Goal: Information Seeking & Learning: Find specific fact

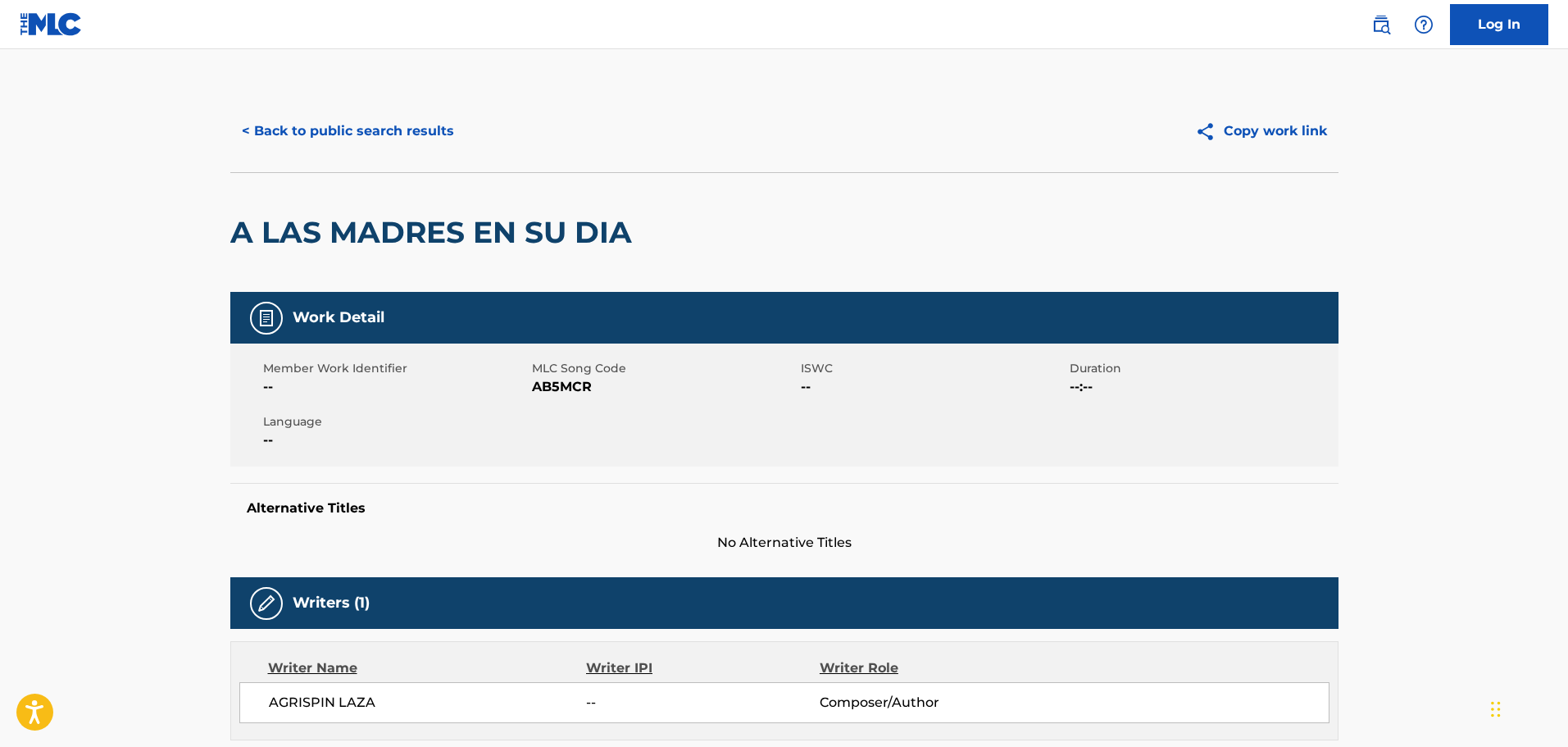
click at [322, 112] on button "< Back to public search results" at bounding box center [348, 131] width 236 height 41
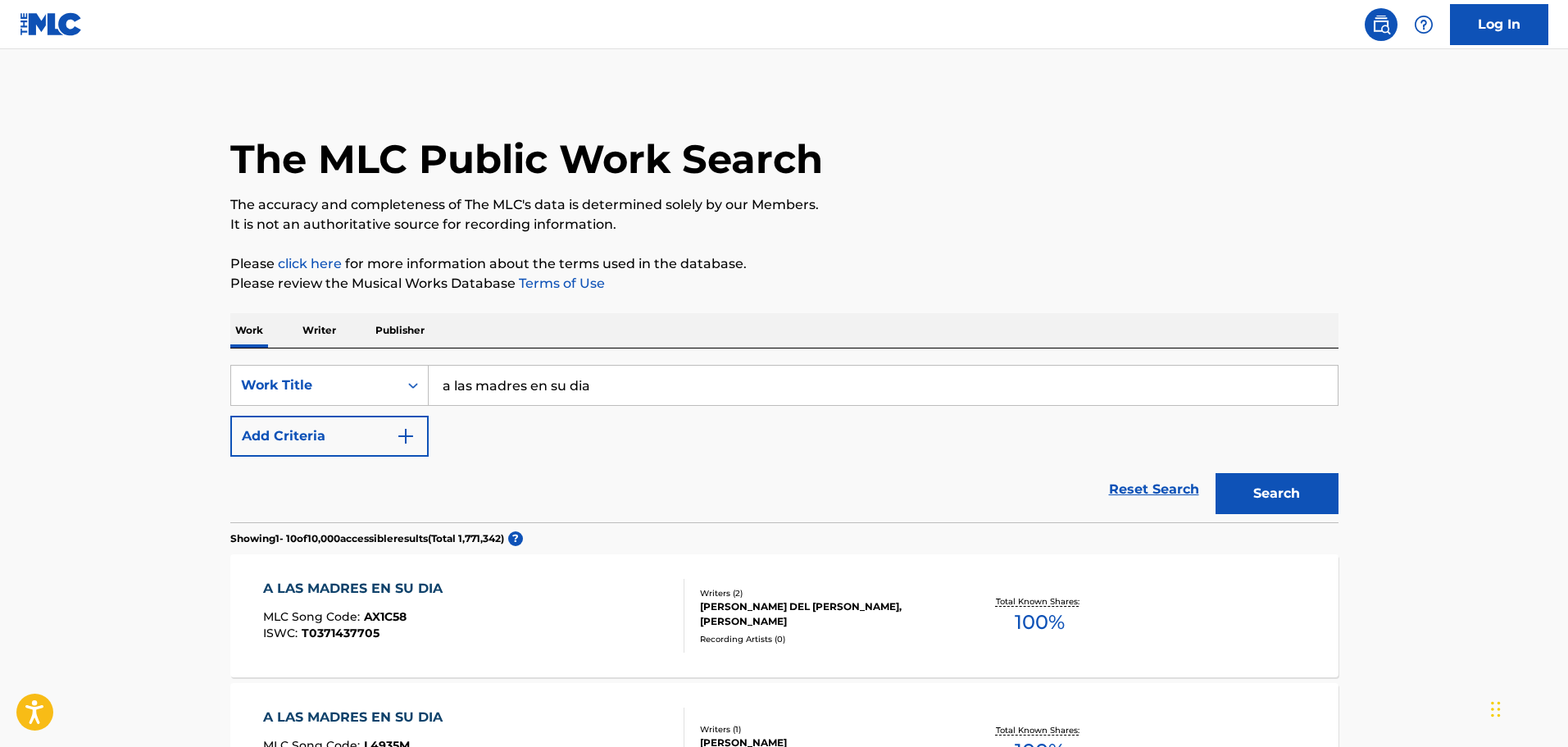
drag, startPoint x: 660, startPoint y: 377, endPoint x: 211, endPoint y: 450, distance: 454.9
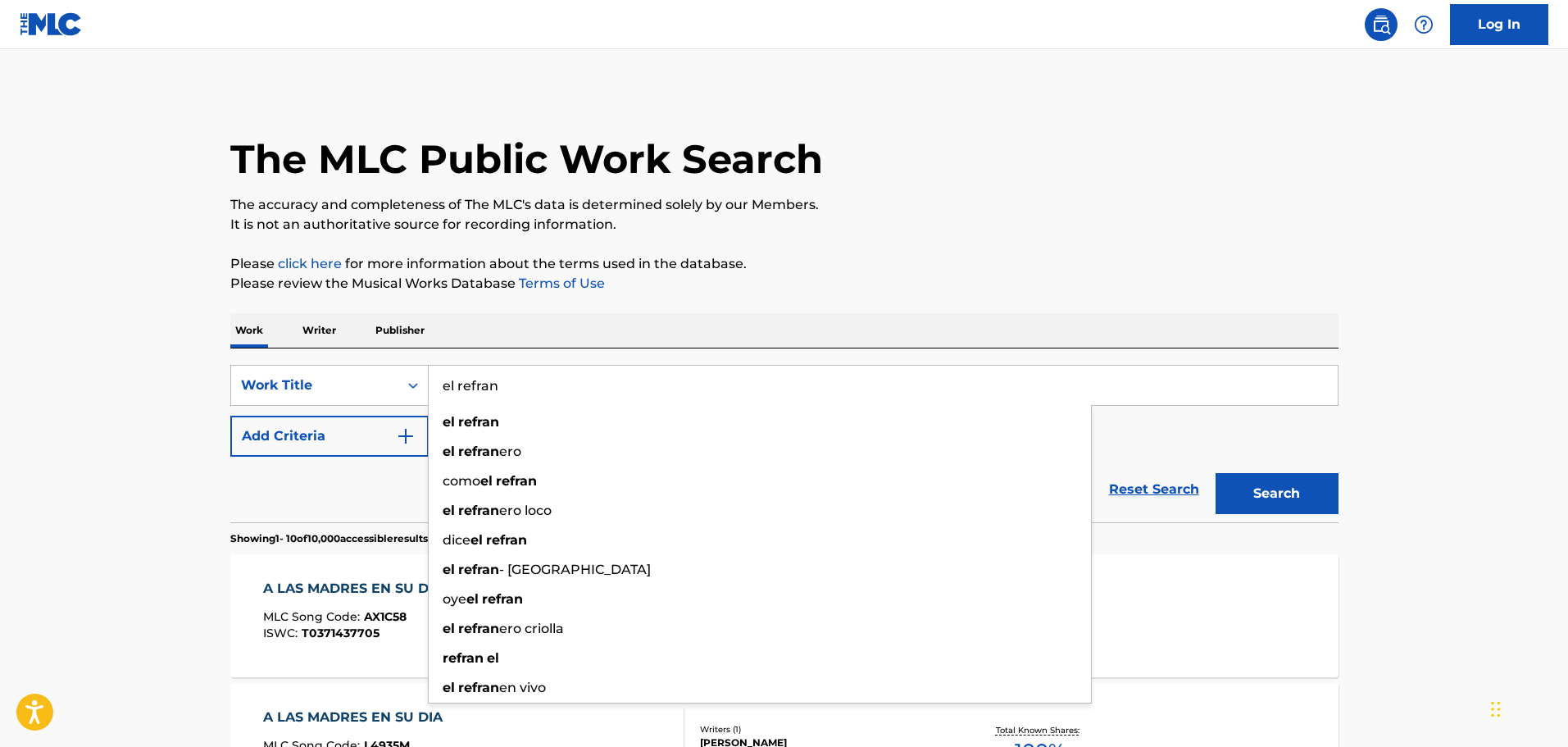
type input "el refran"
click at [1216, 473] on button "Search" at bounding box center [1277, 494] width 123 height 41
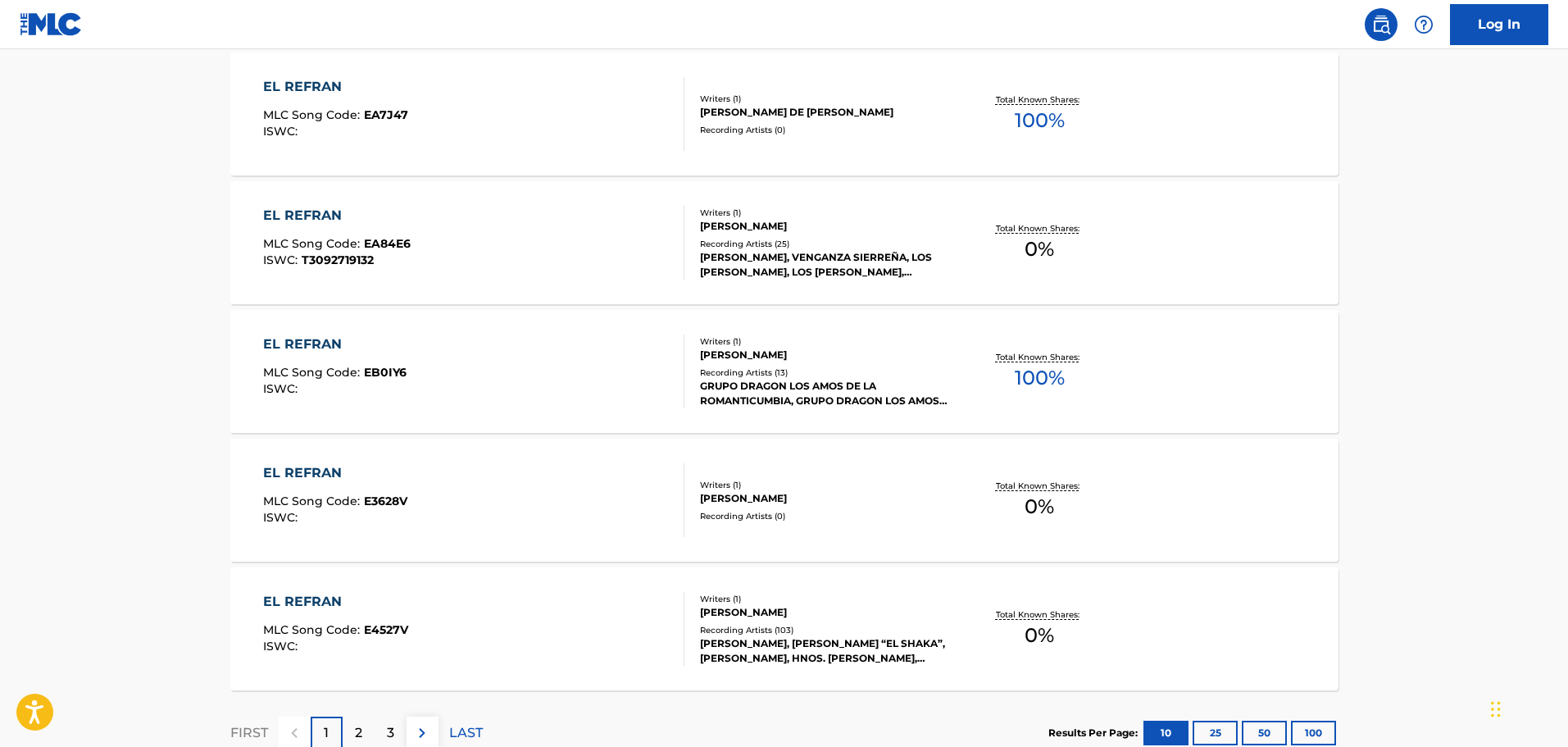
scroll to position [1148, 0]
click at [432, 728] on button at bounding box center [423, 730] width 32 height 32
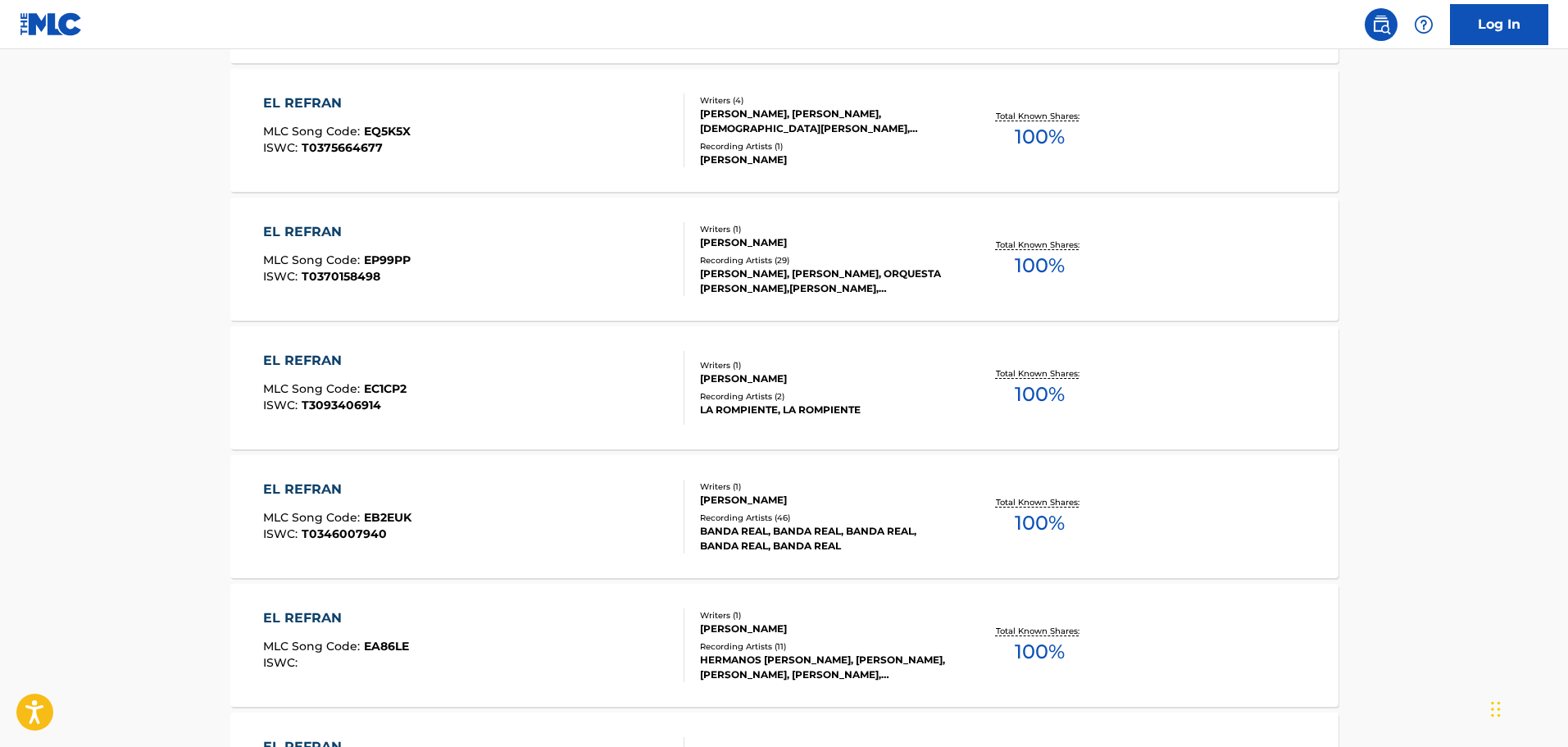
scroll to position [902, 0]
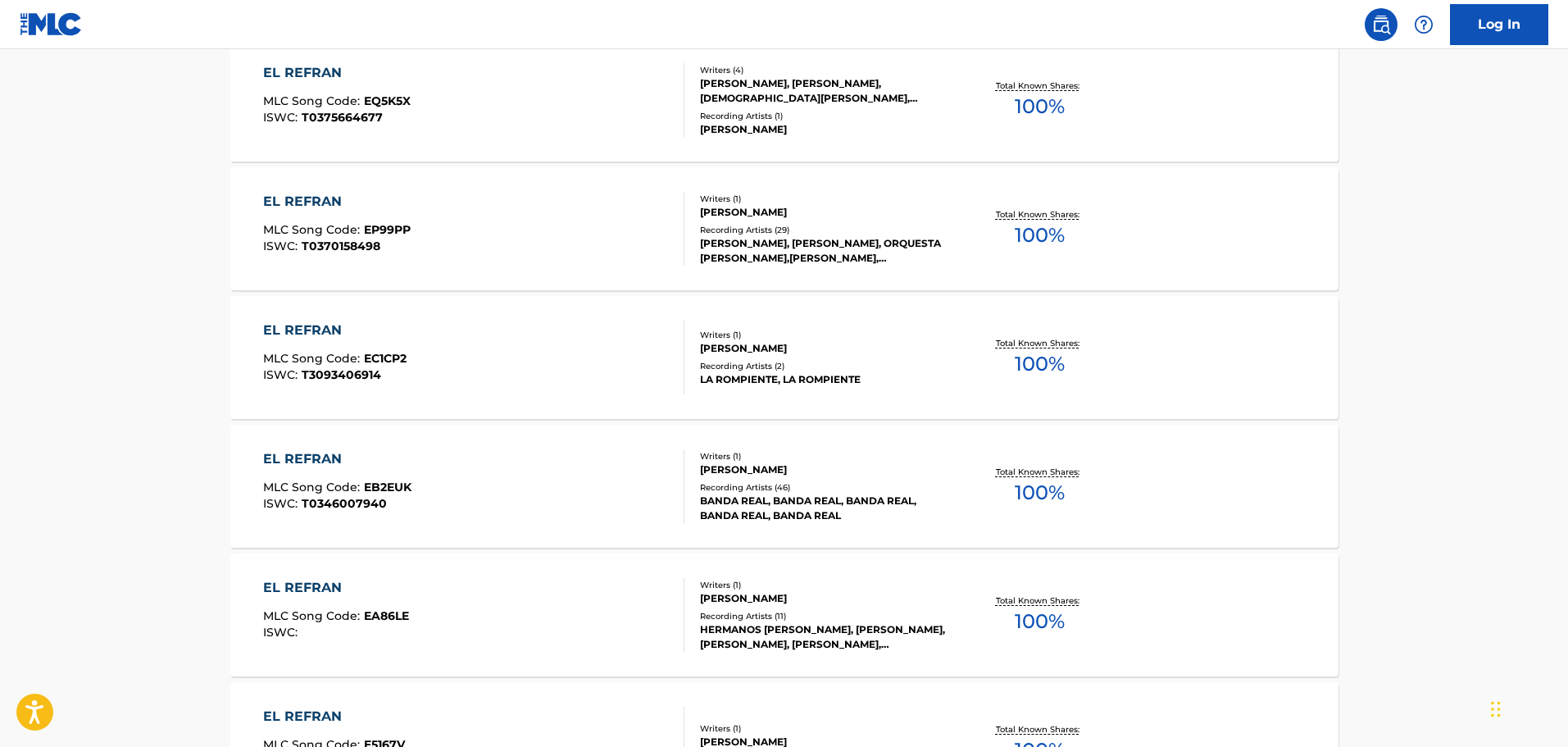
click at [892, 497] on div "BANDA REAL, BANDA REAL, BANDA REAL, BANDA REAL, BANDA REAL" at bounding box center [824, 508] width 247 height 30
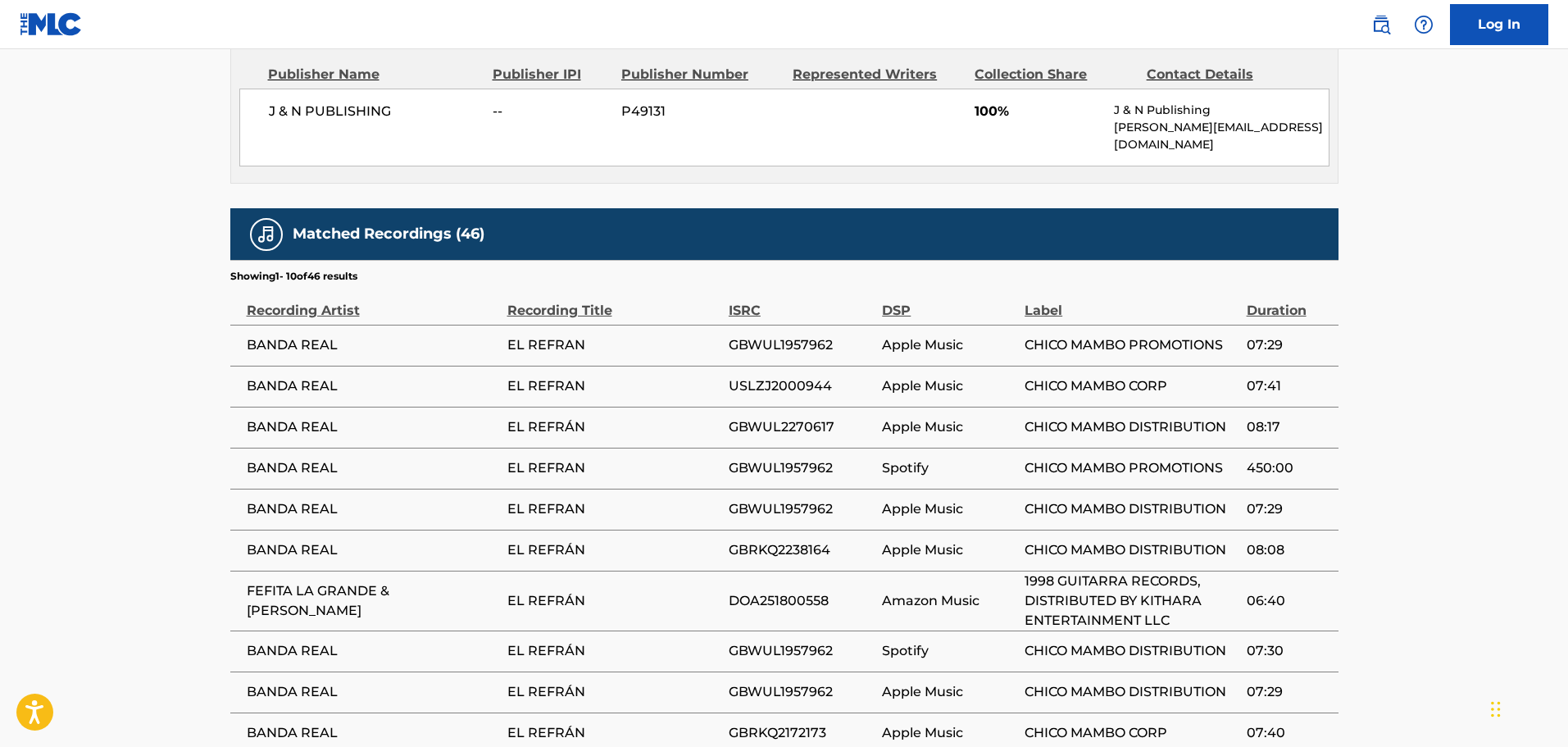
scroll to position [934, 0]
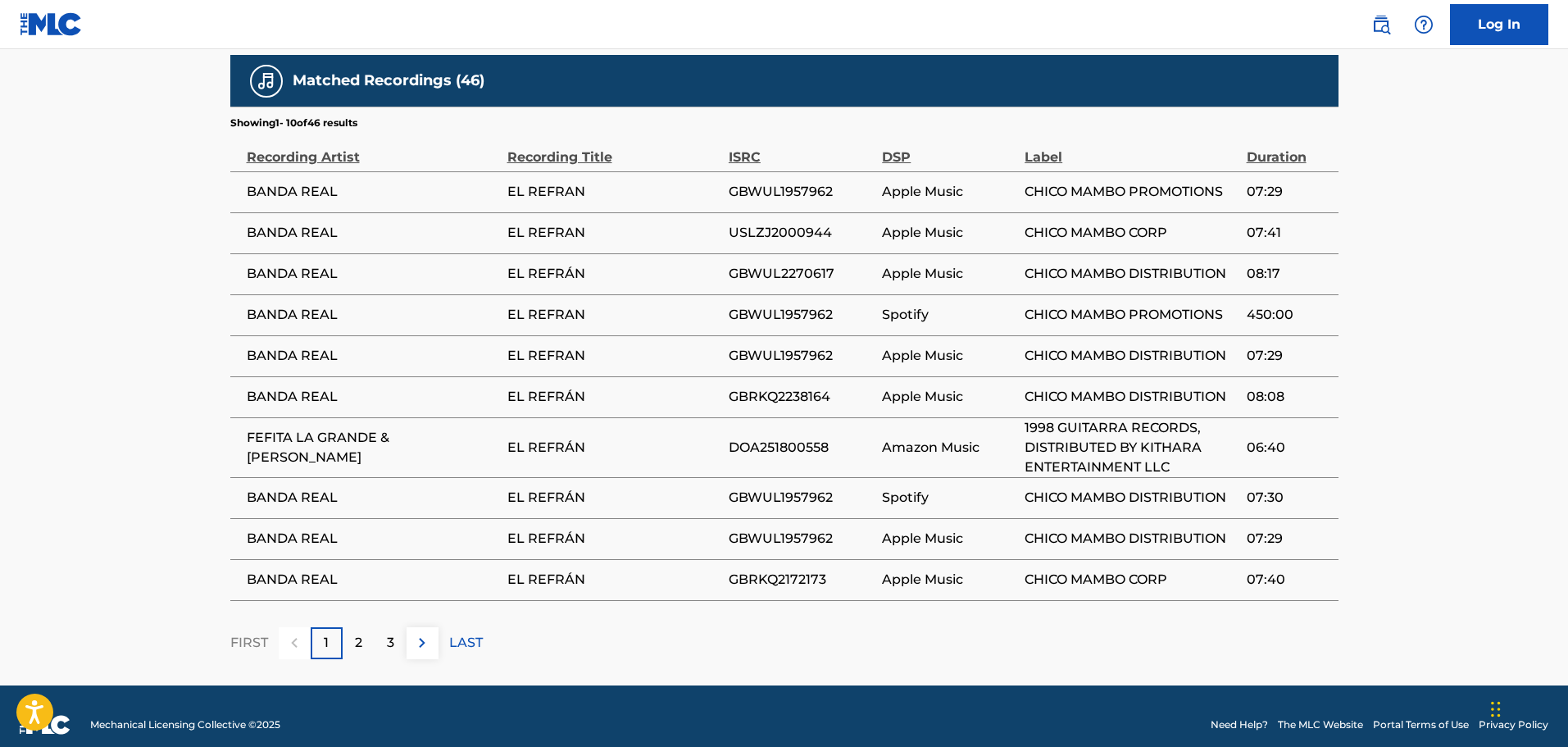
click at [353, 627] on div "2" at bounding box center [359, 644] width 32 height 32
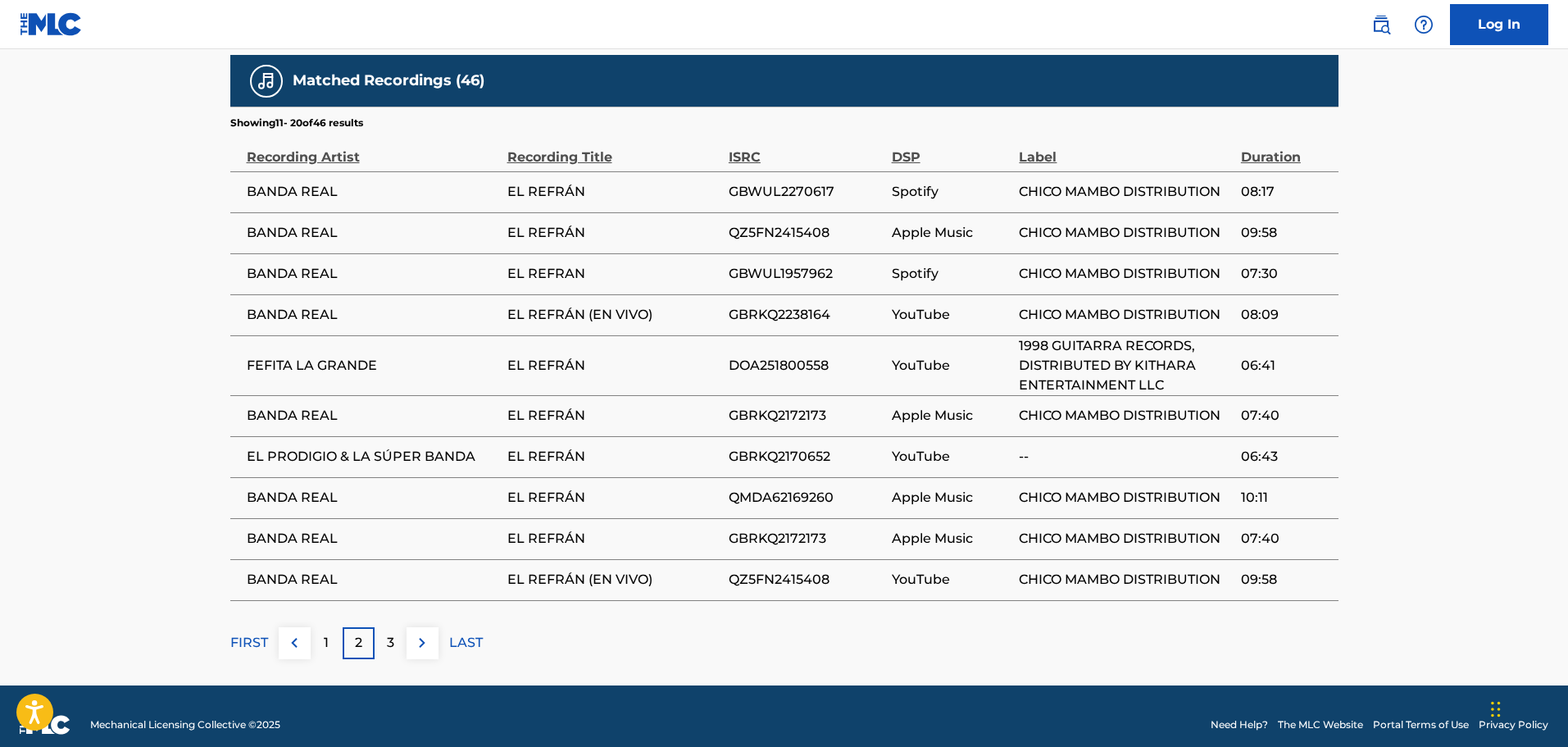
click at [353, 627] on div "2" at bounding box center [359, 644] width 32 height 32
click at [387, 633] on p "3" at bounding box center [390, 643] width 7 height 20
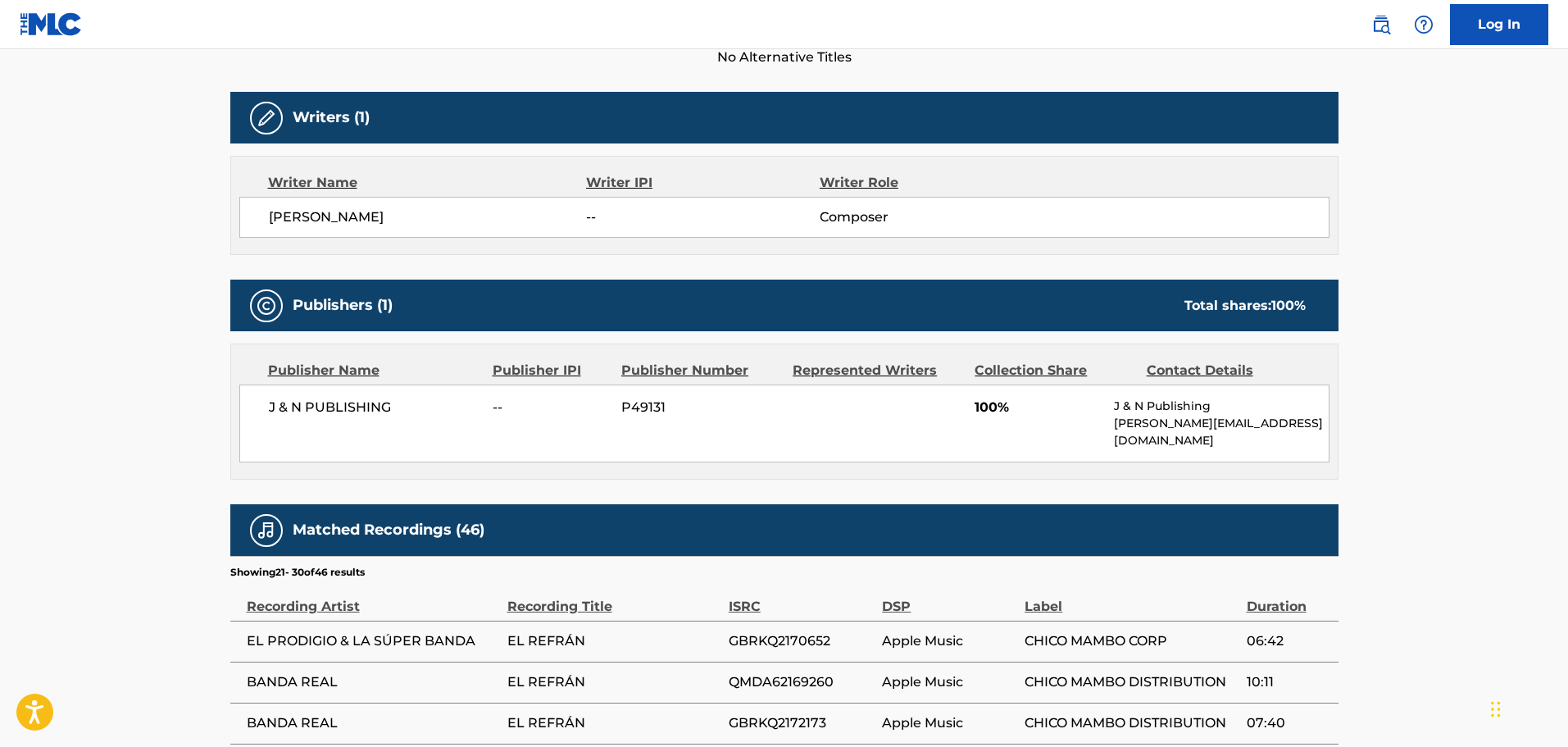
scroll to position [916, 0]
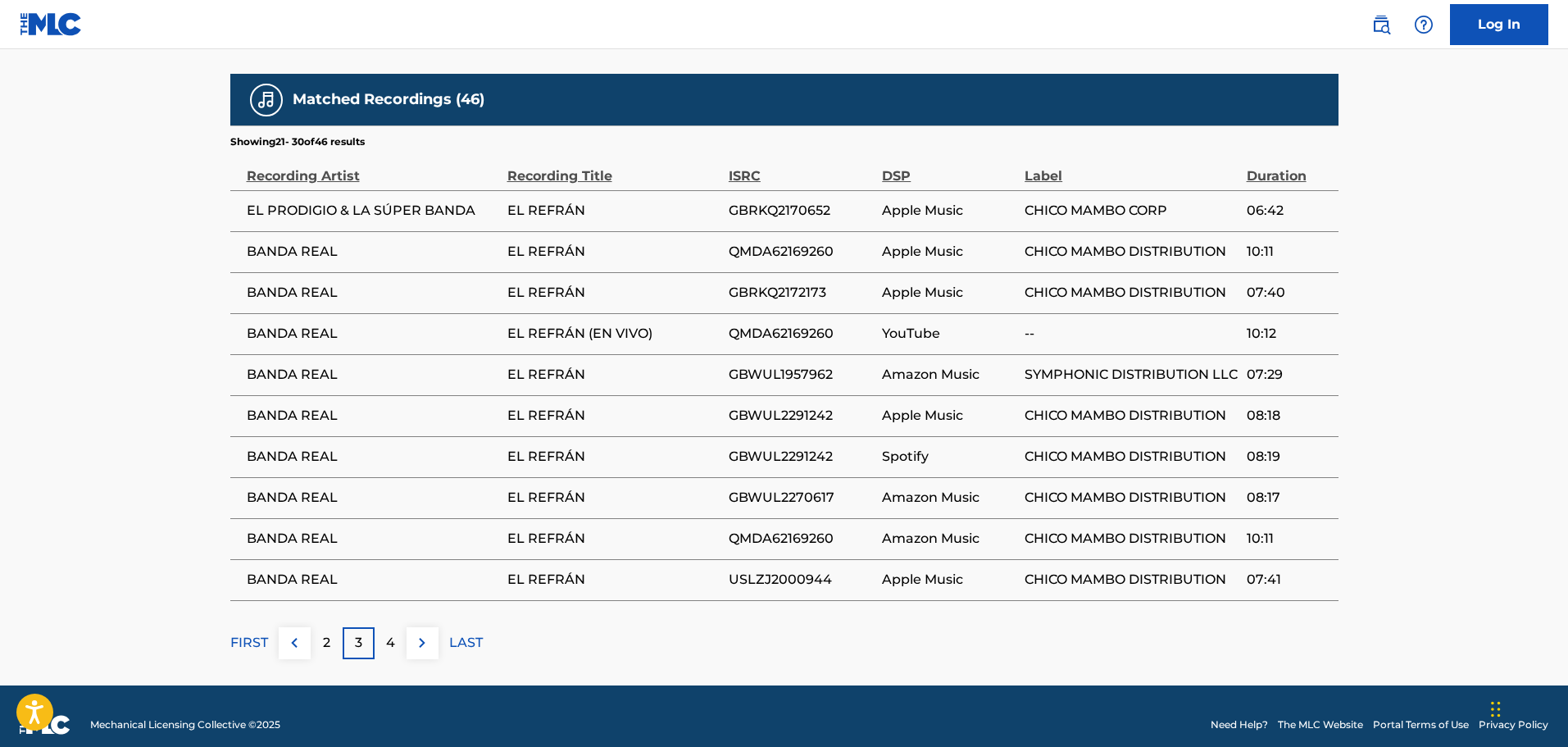
click at [431, 633] on img at bounding box center [423, 643] width 20 height 20
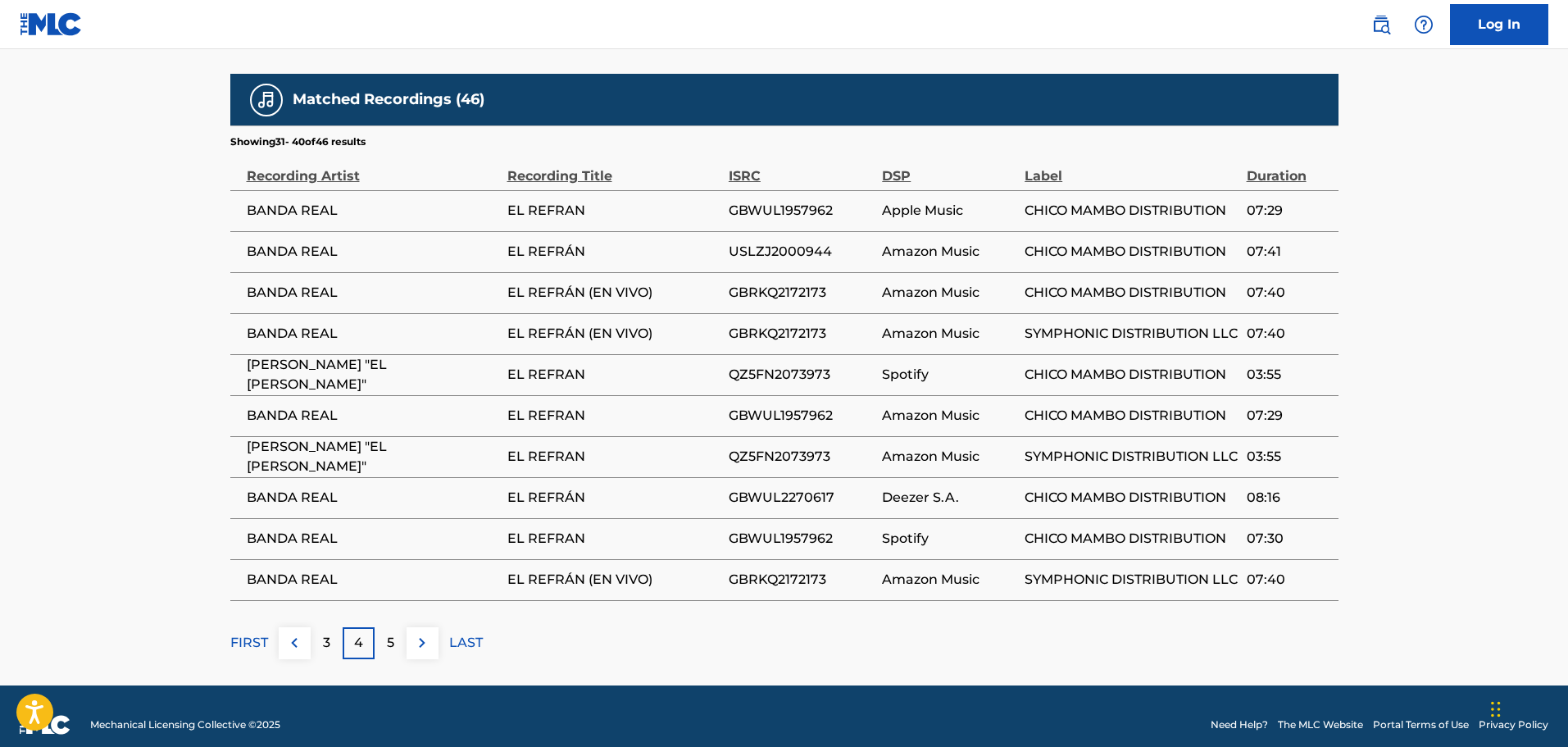
click at [422, 633] on img at bounding box center [423, 643] width 20 height 20
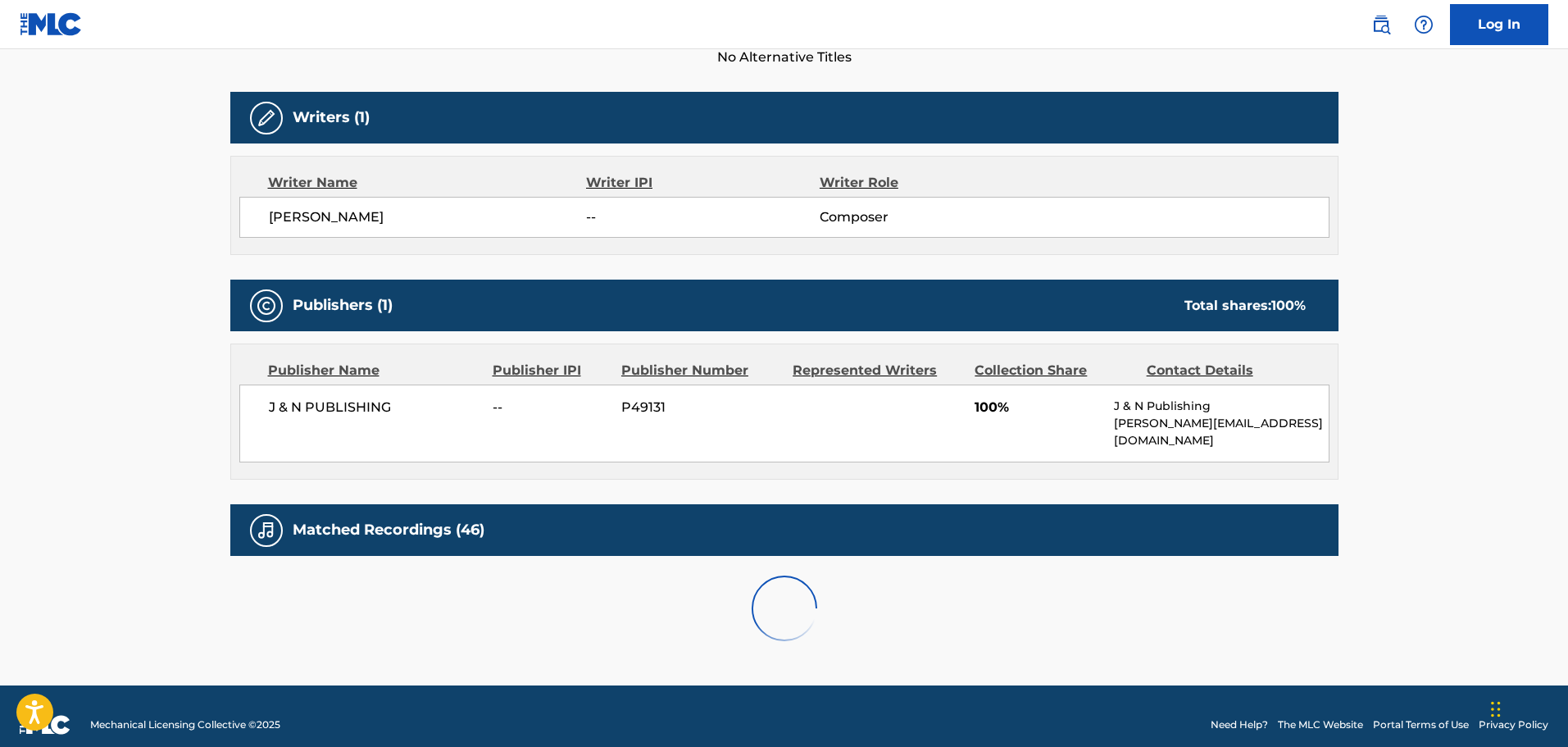
scroll to position [751, 0]
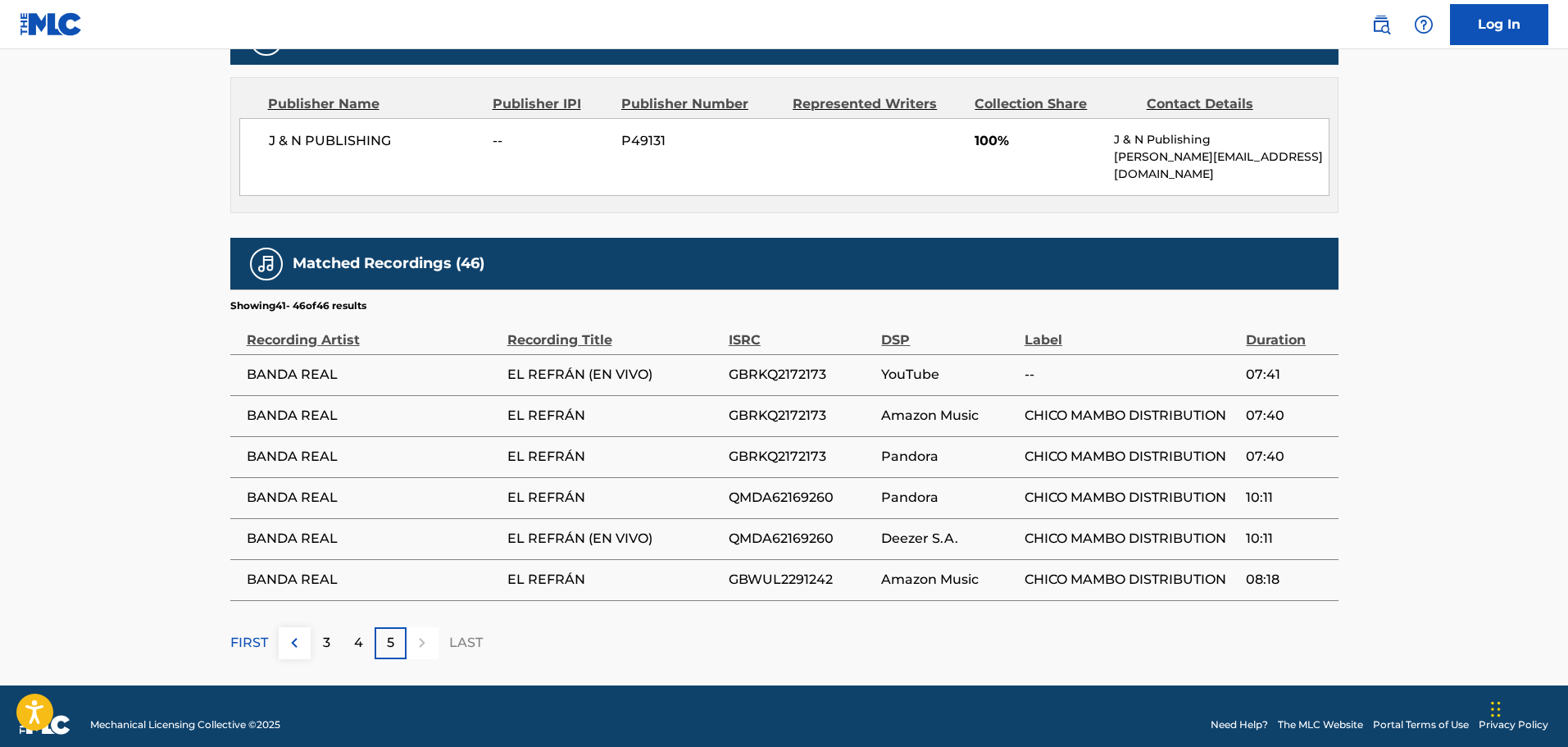
click at [400, 629] on div "5" at bounding box center [391, 644] width 32 height 32
click at [234, 633] on p "FIRST" at bounding box center [249, 643] width 38 height 20
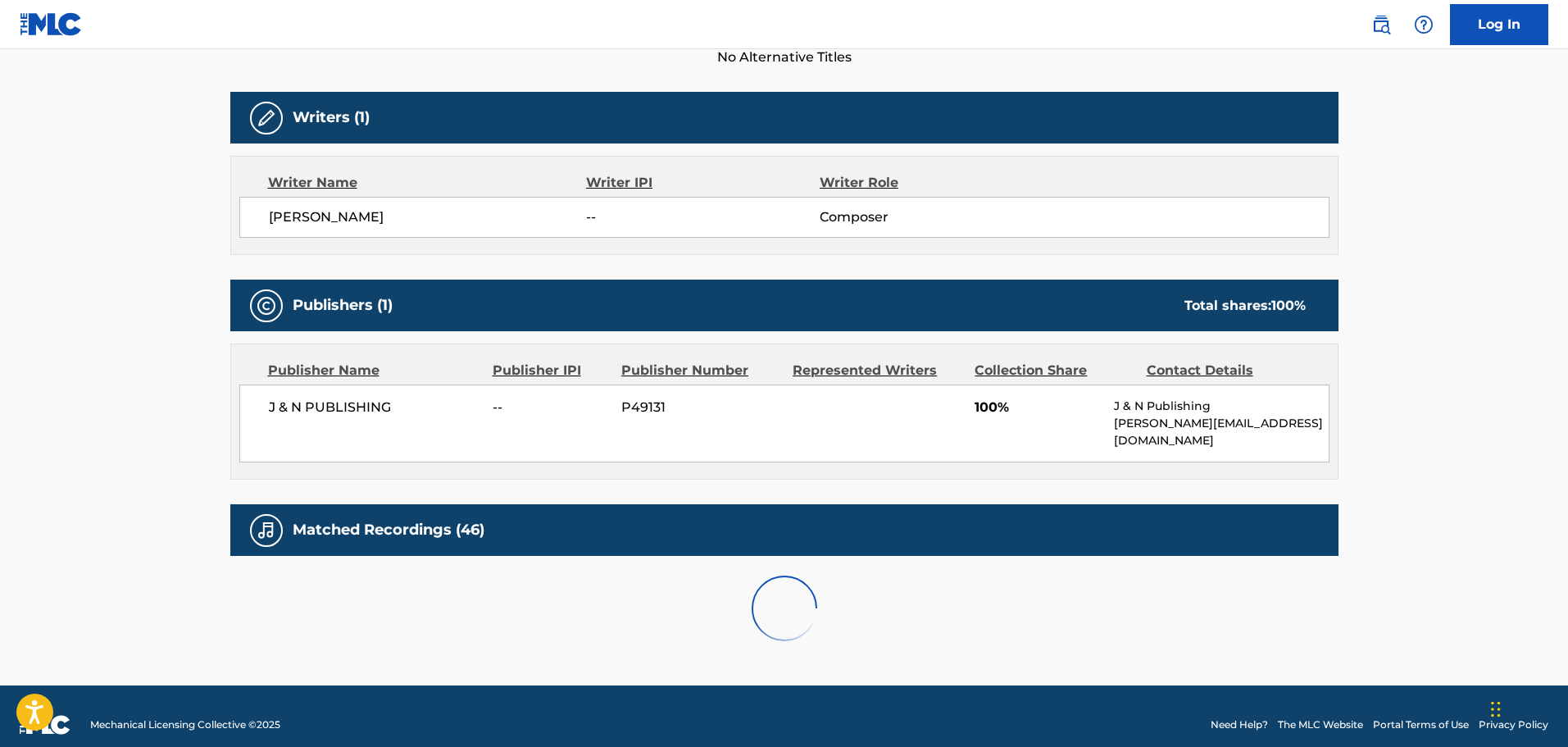
scroll to position [916, 0]
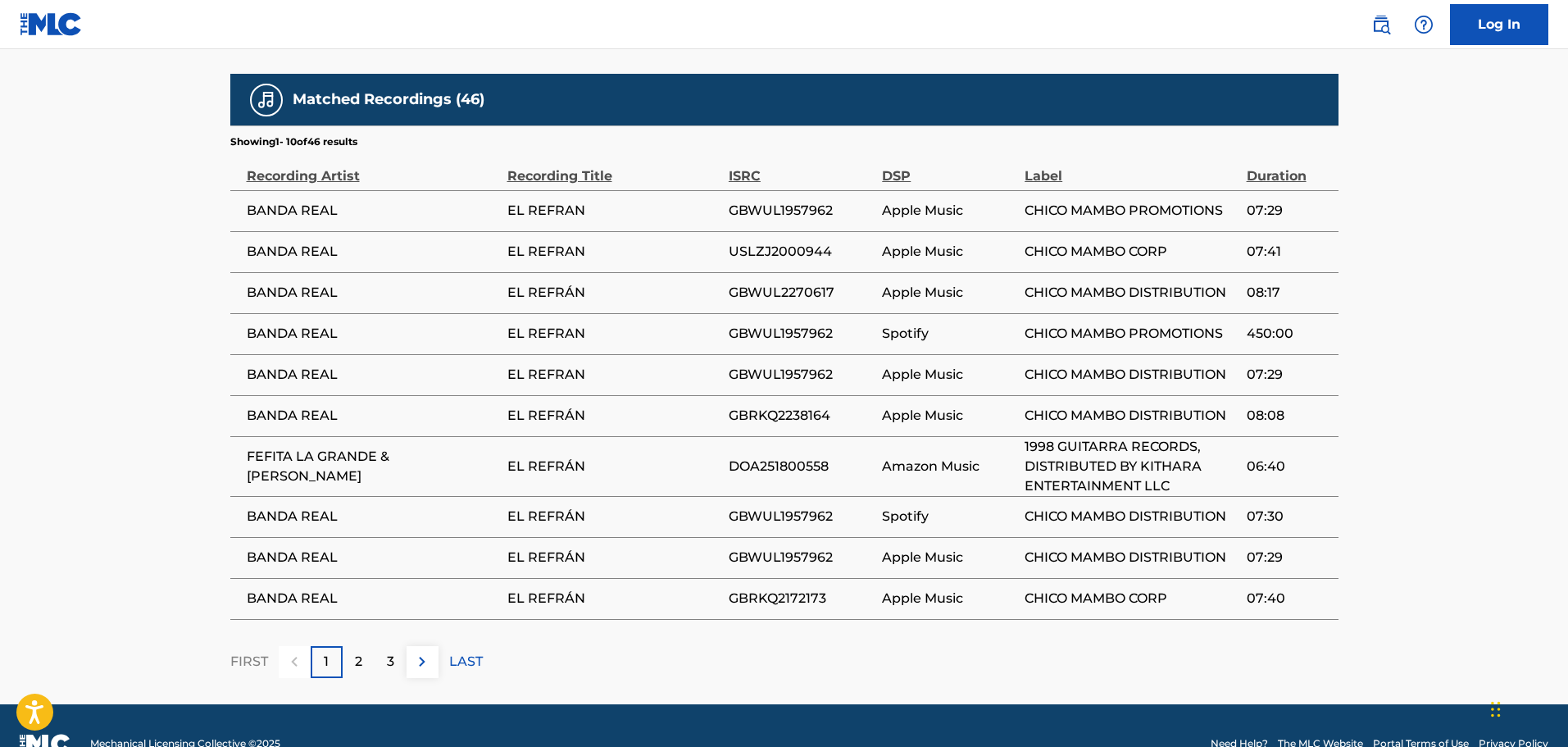
click at [422, 652] on img at bounding box center [423, 662] width 20 height 20
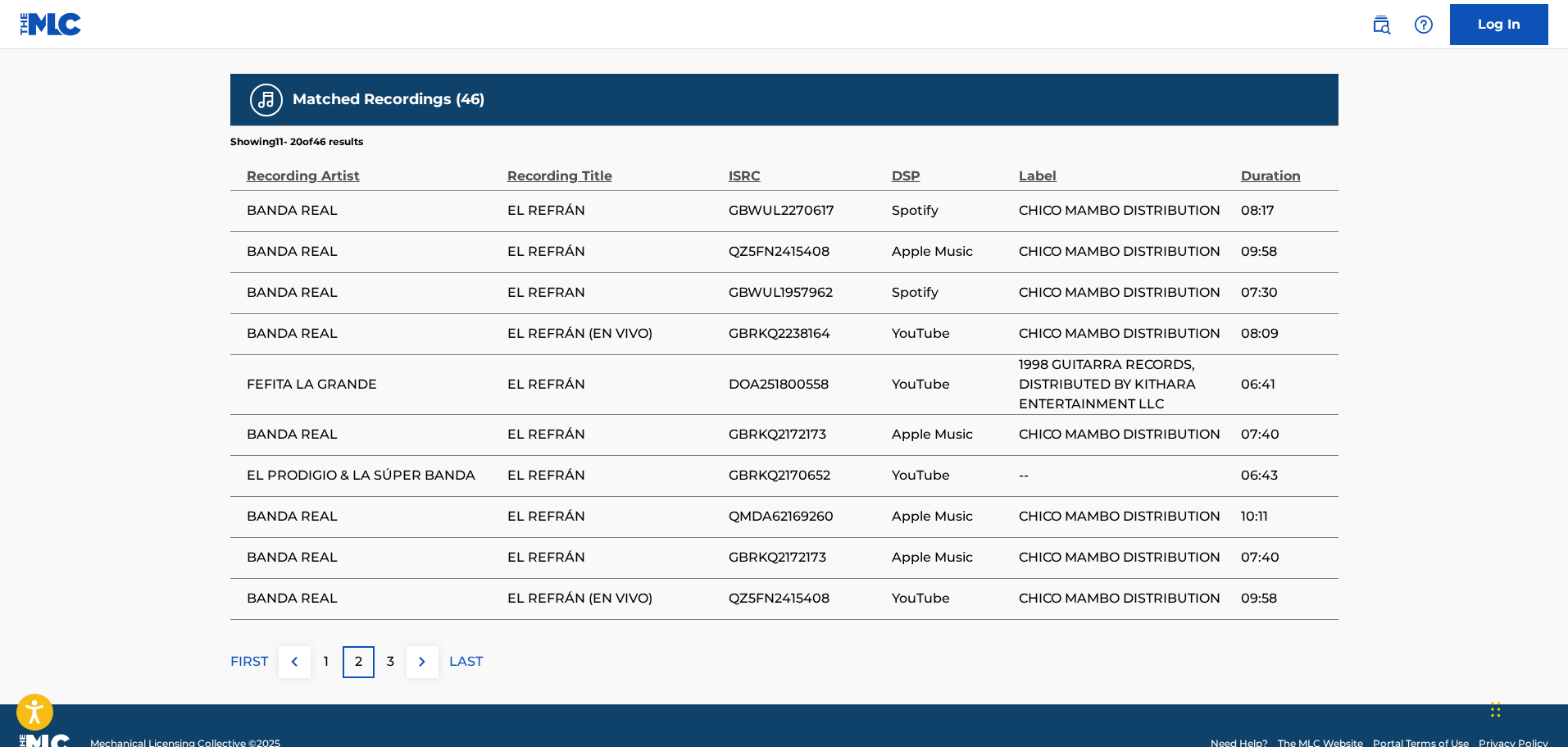
click at [422, 652] on img at bounding box center [423, 662] width 20 height 20
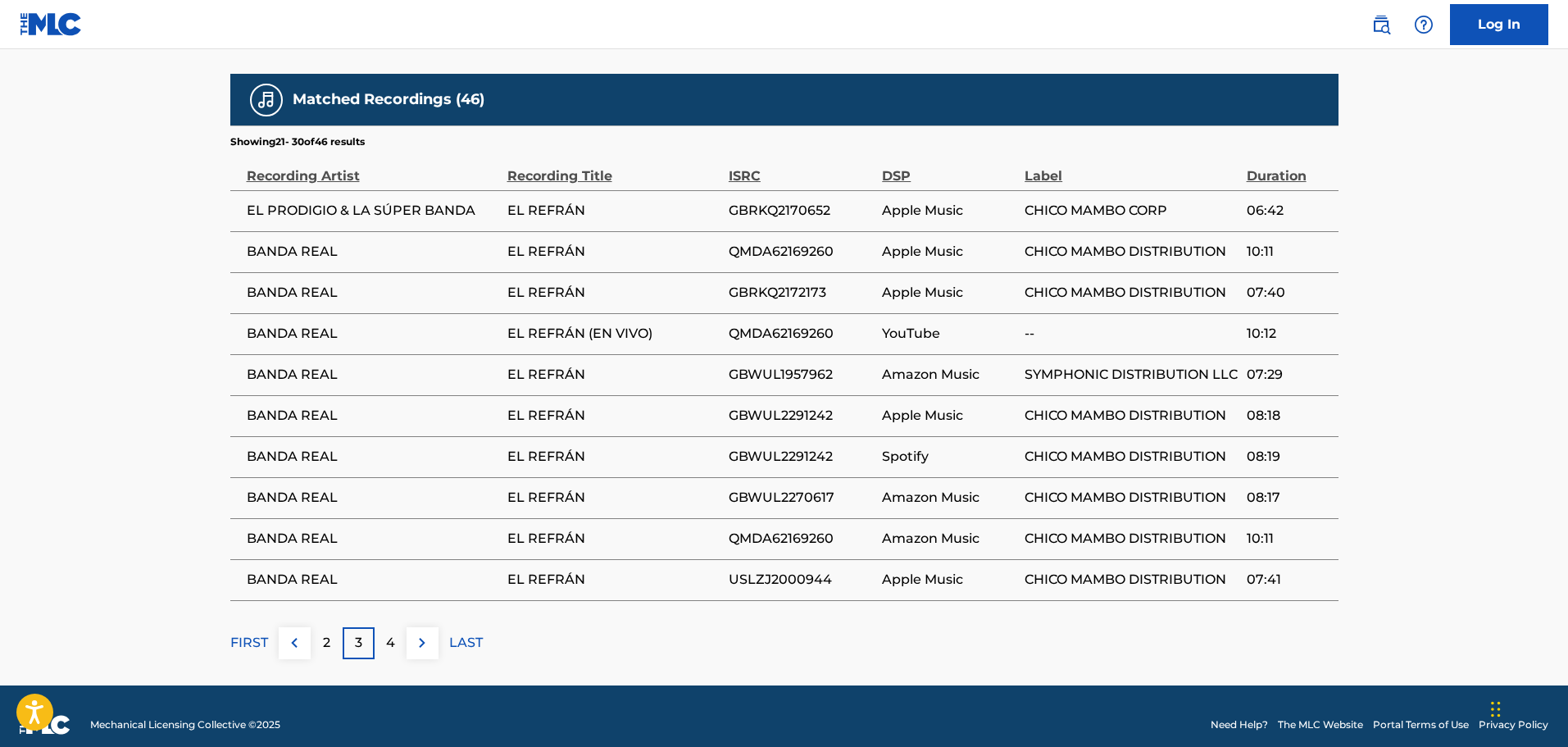
click at [424, 634] on img at bounding box center [423, 643] width 20 height 20
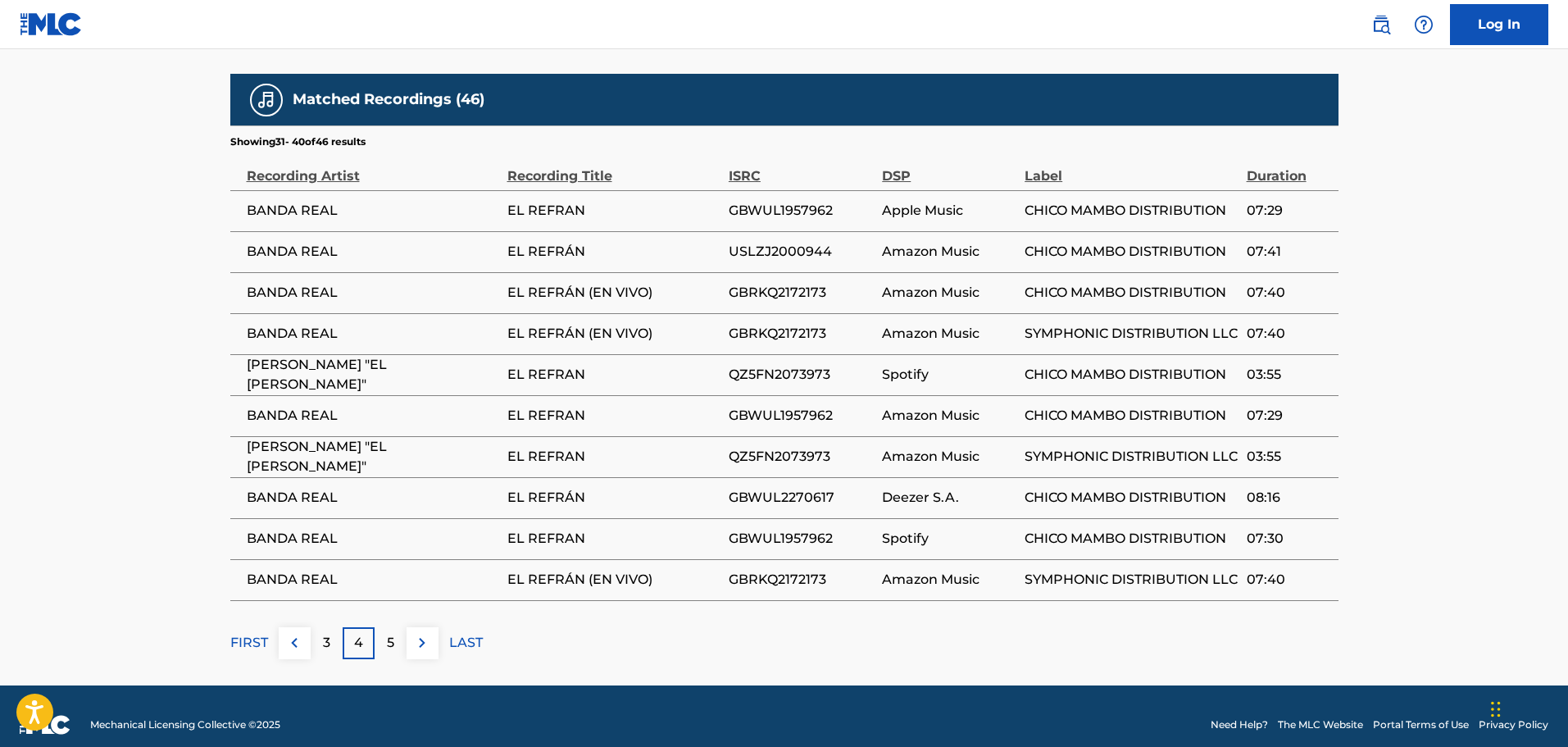
click at [423, 634] on img at bounding box center [423, 643] width 20 height 20
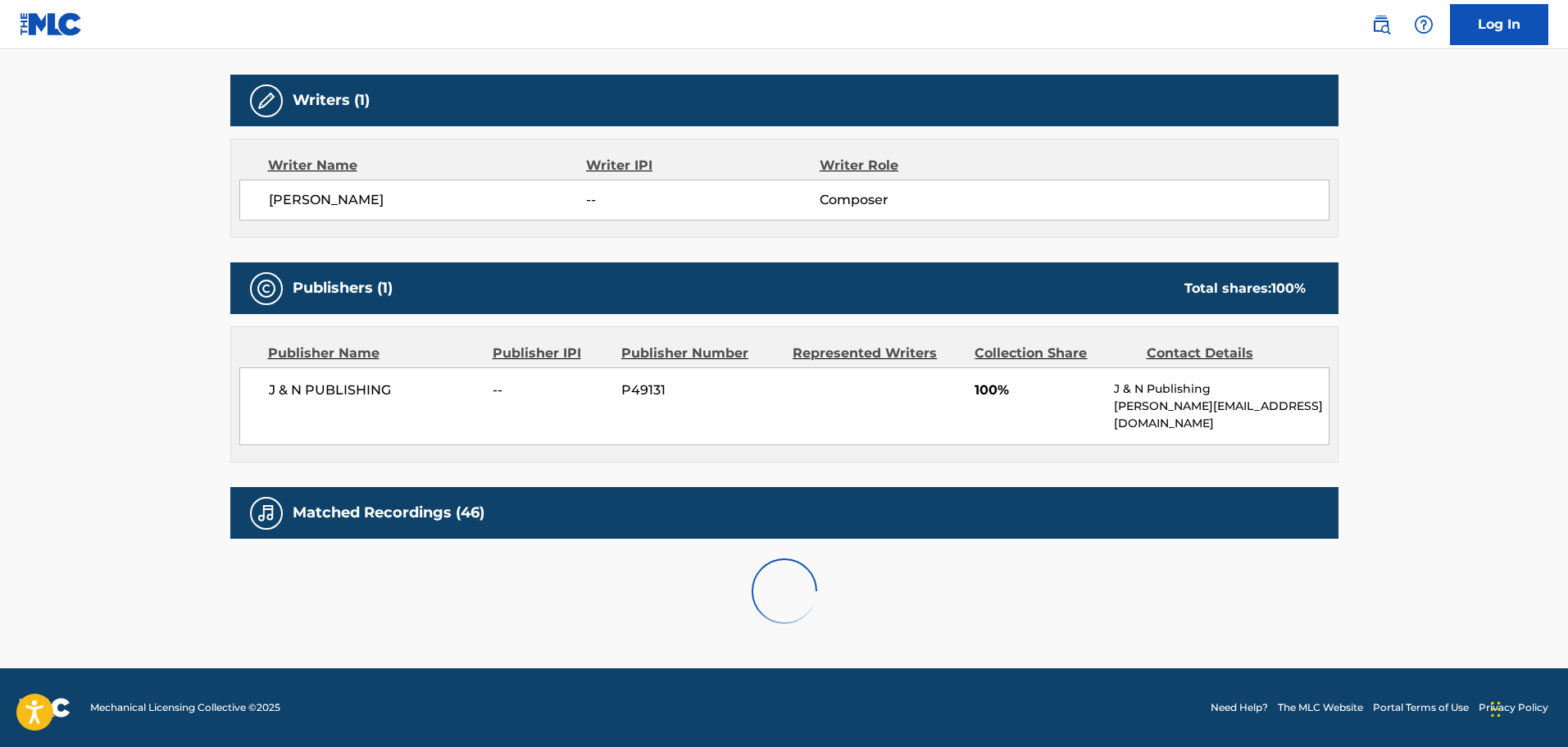
scroll to position [751, 0]
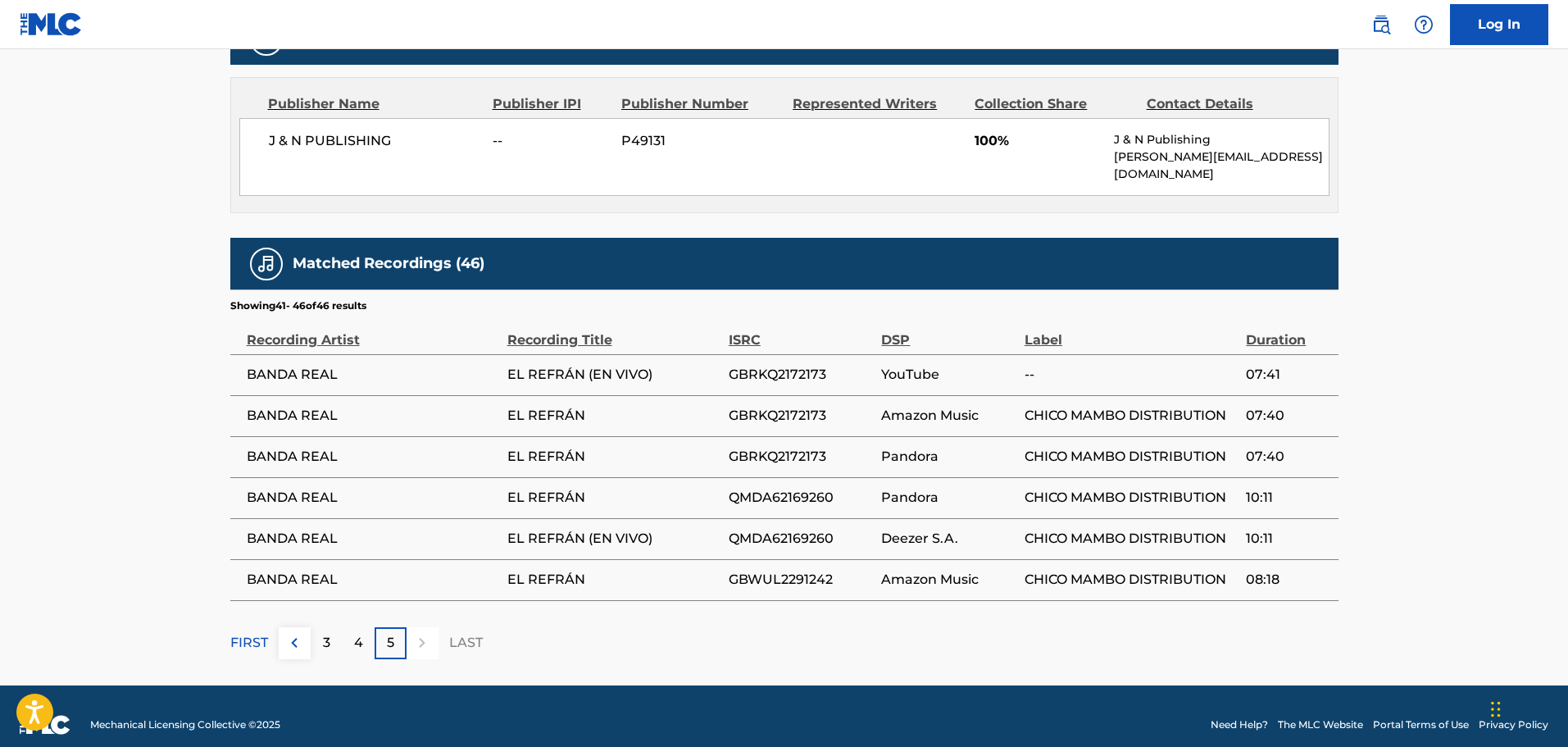
click at [368, 627] on div "4" at bounding box center [359, 644] width 32 height 32
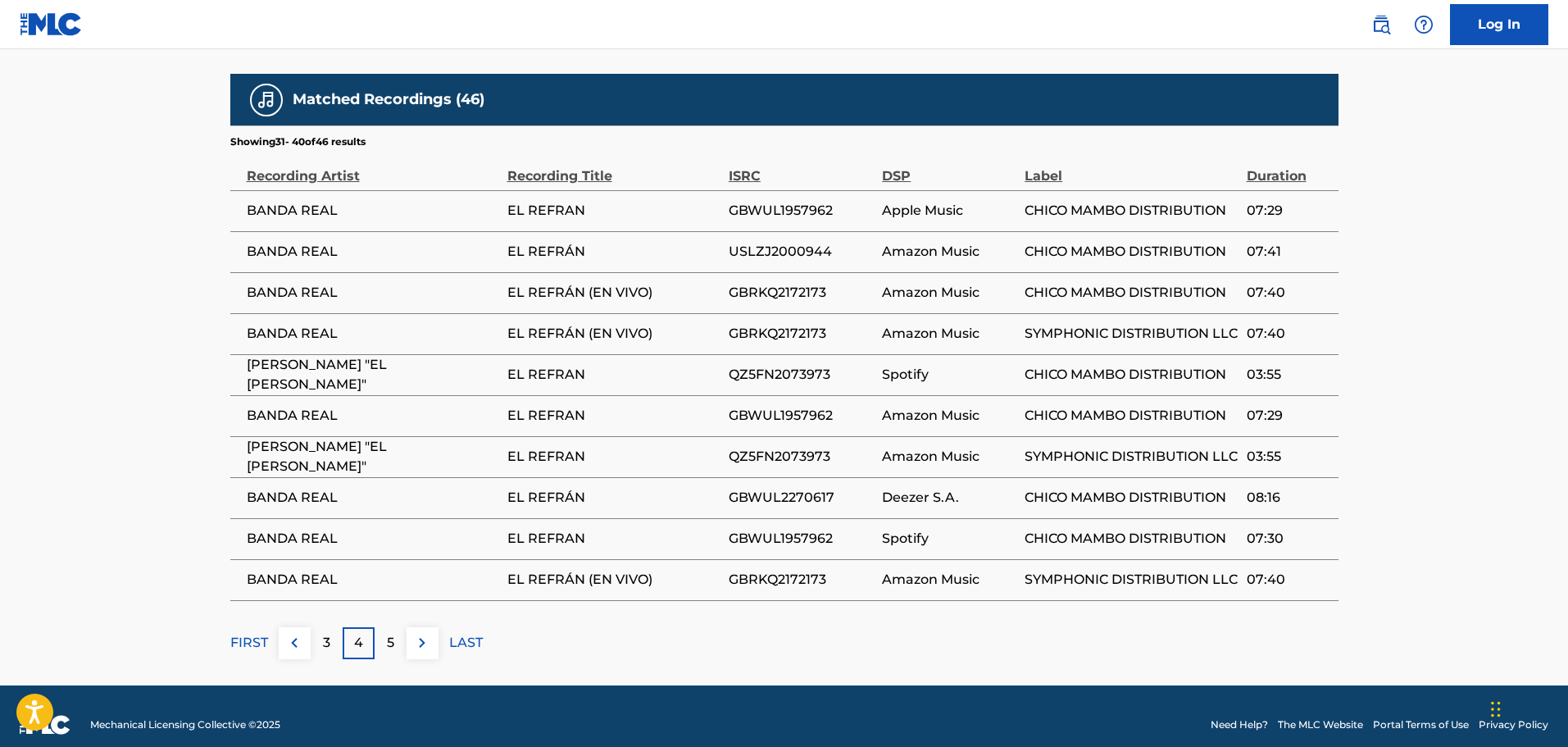
click at [320, 627] on div "3" at bounding box center [327, 644] width 32 height 32
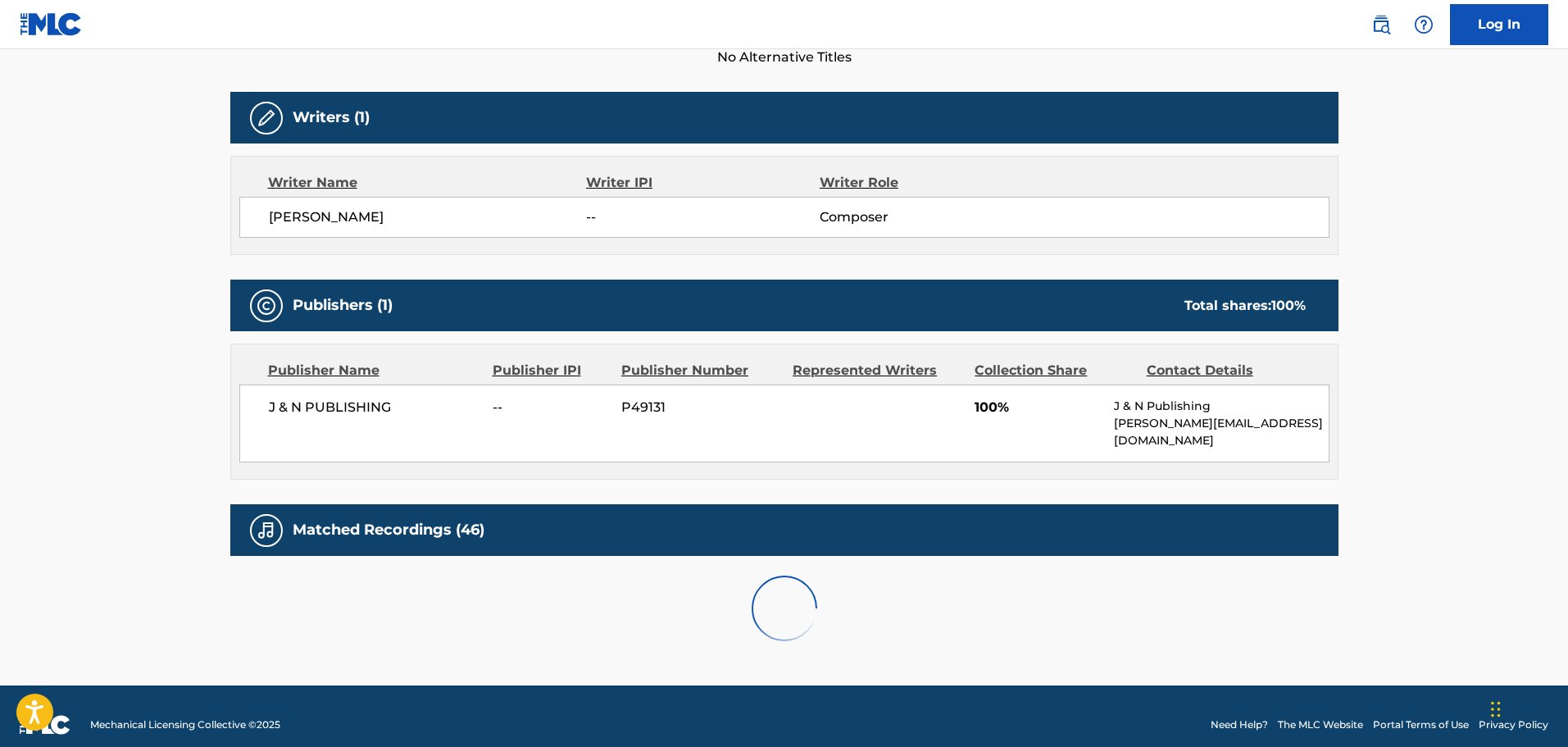
scroll to position [916, 0]
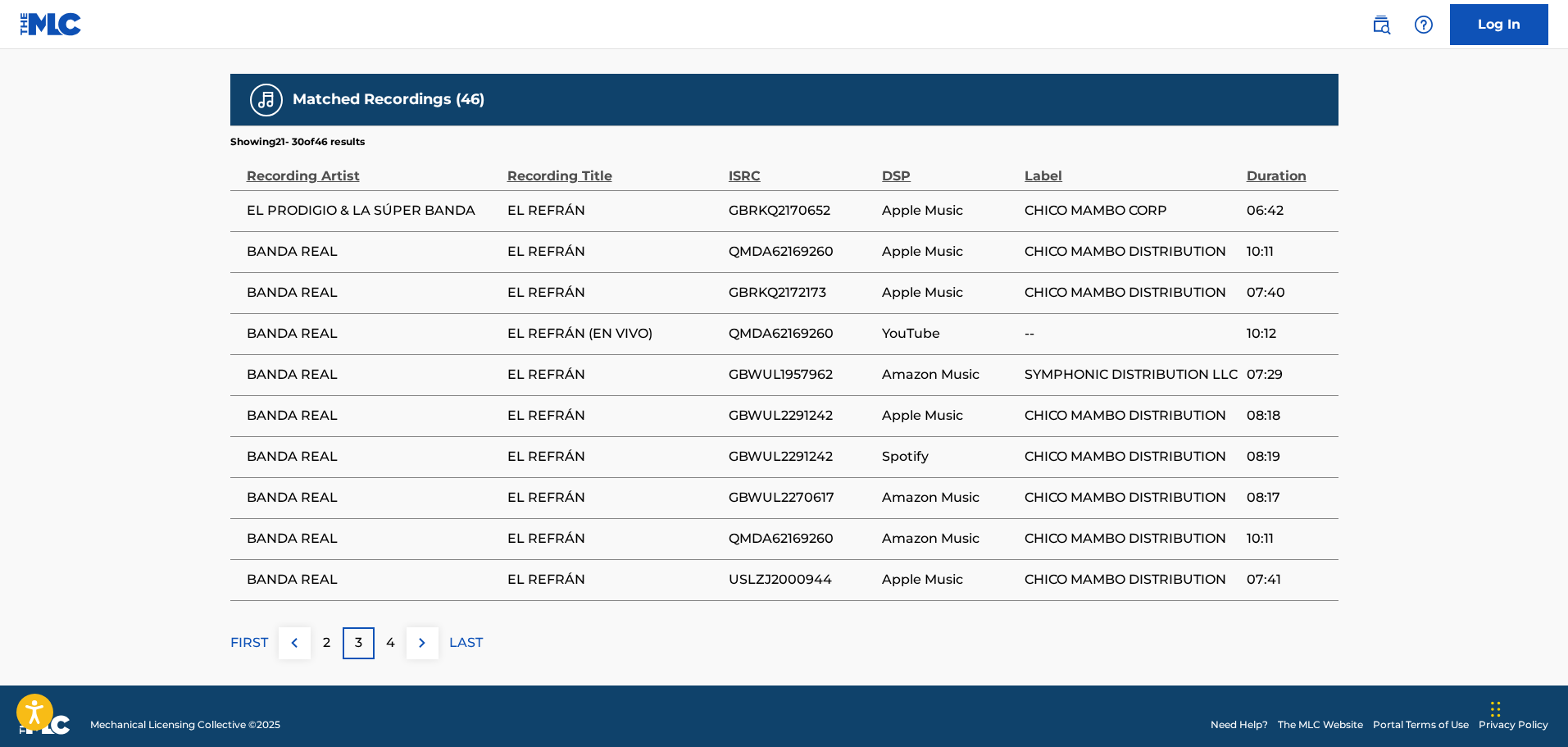
click at [294, 633] on img at bounding box center [294, 643] width 20 height 20
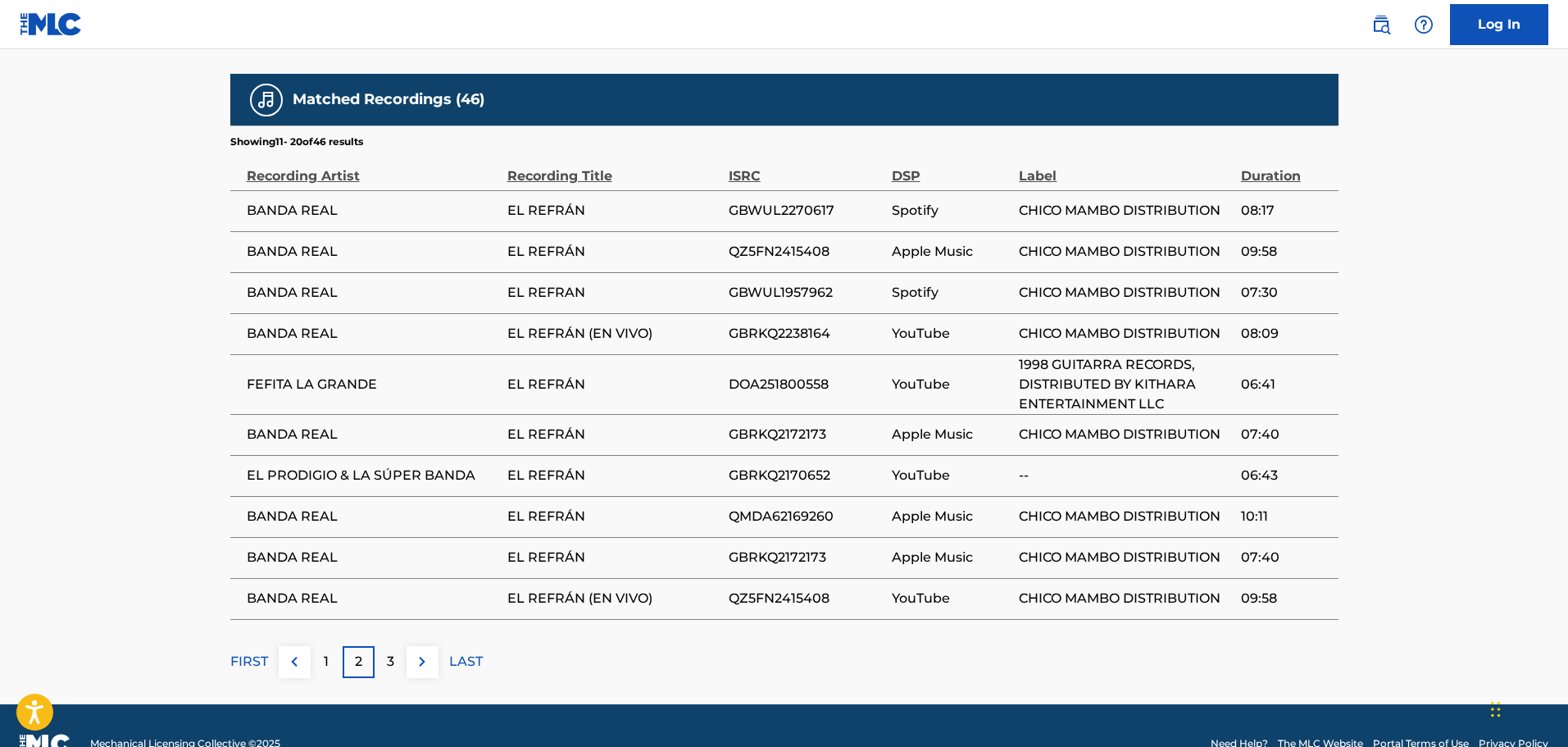
click at [330, 647] on div "1" at bounding box center [327, 663] width 32 height 32
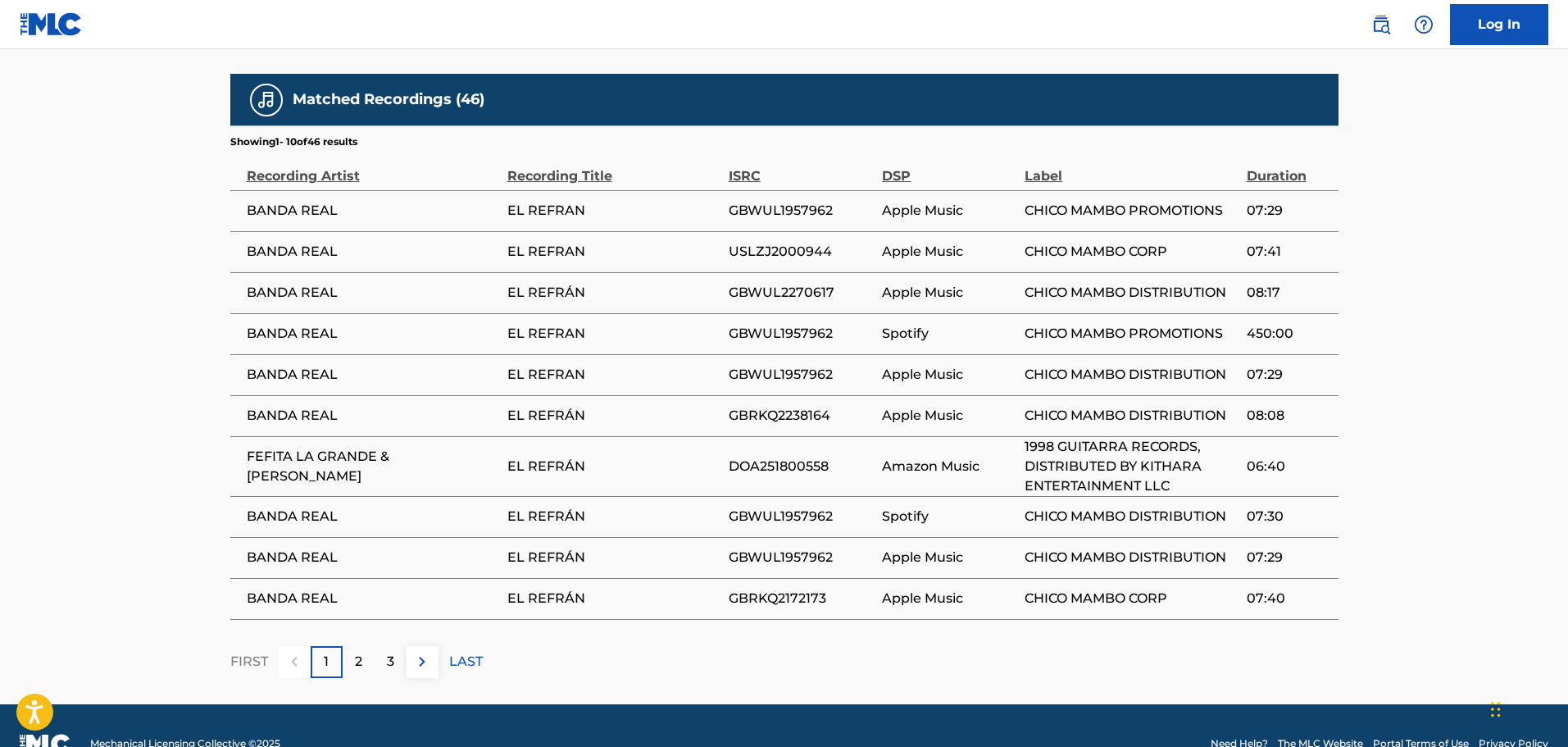
click at [420, 652] on img at bounding box center [423, 662] width 20 height 20
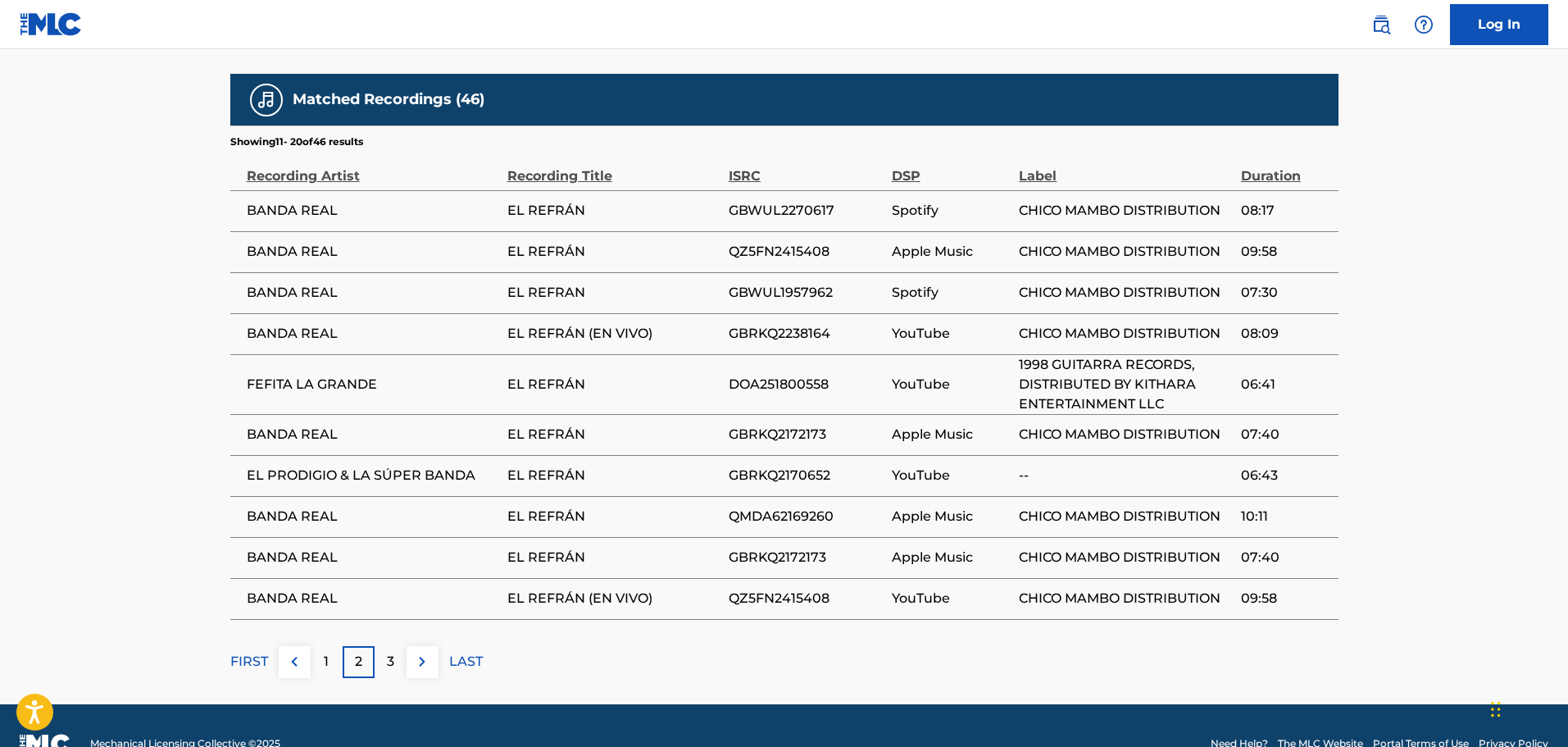
click at [419, 652] on img at bounding box center [423, 662] width 20 height 20
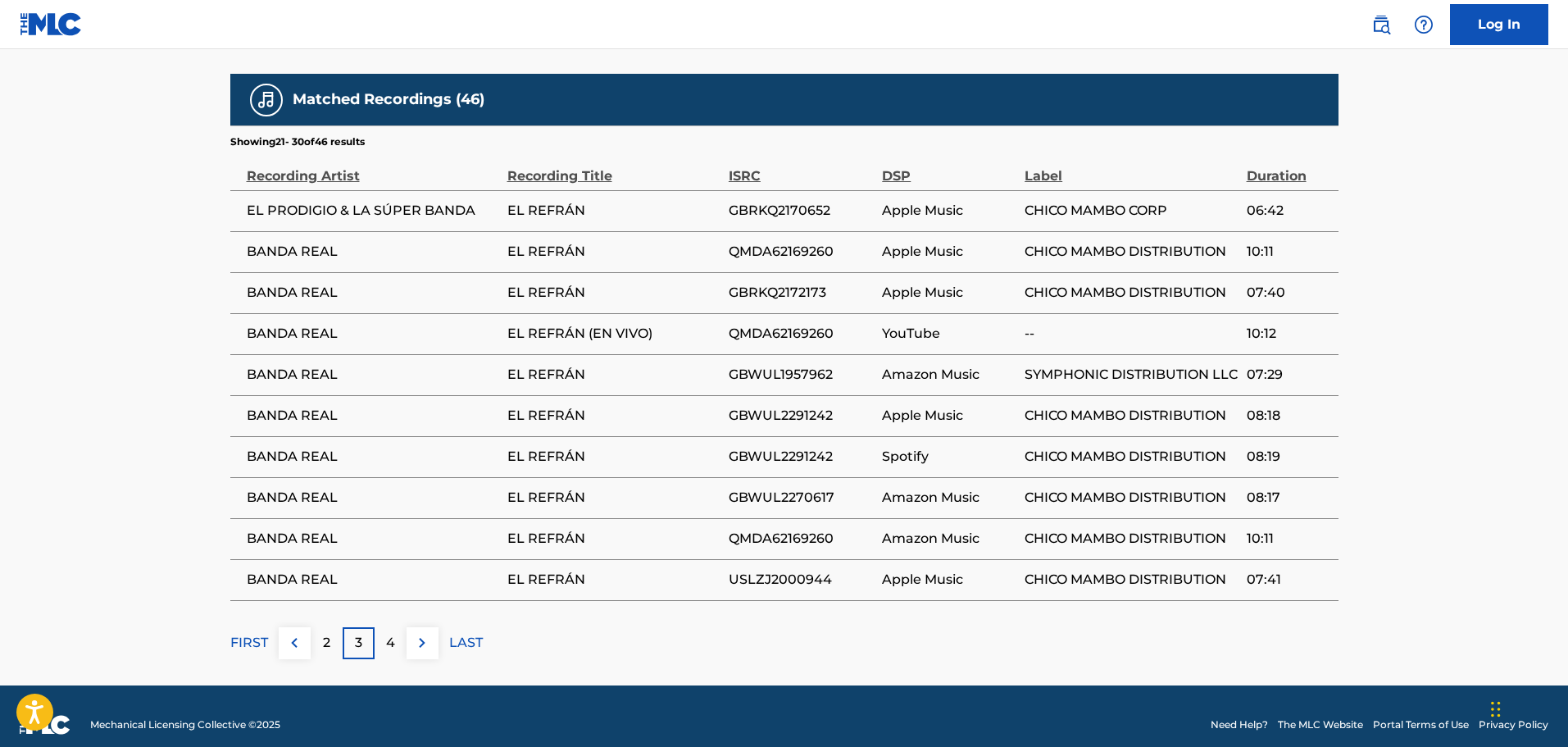
click at [416, 633] on img at bounding box center [423, 643] width 20 height 20
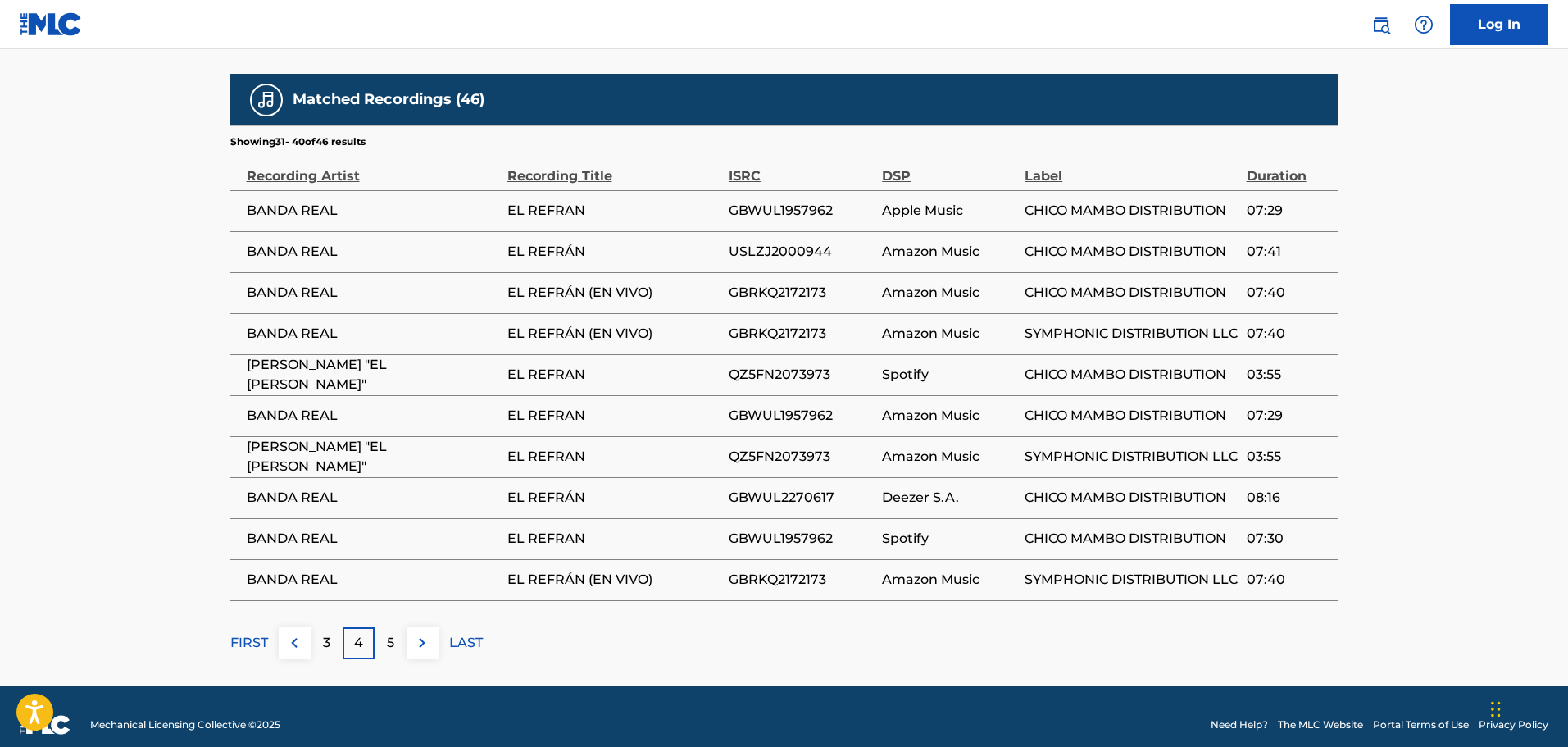
click at [416, 633] on img at bounding box center [423, 643] width 20 height 20
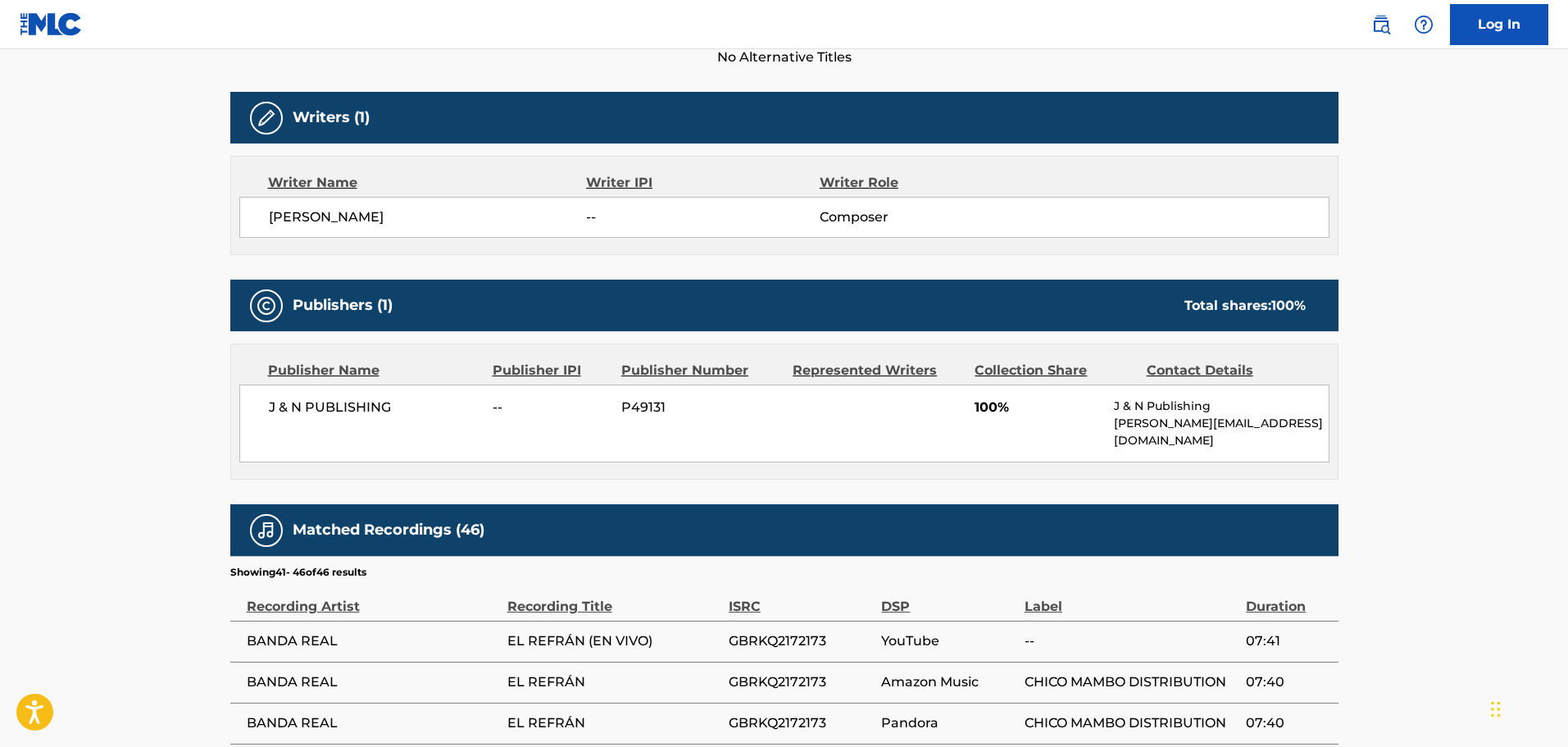
scroll to position [751, 0]
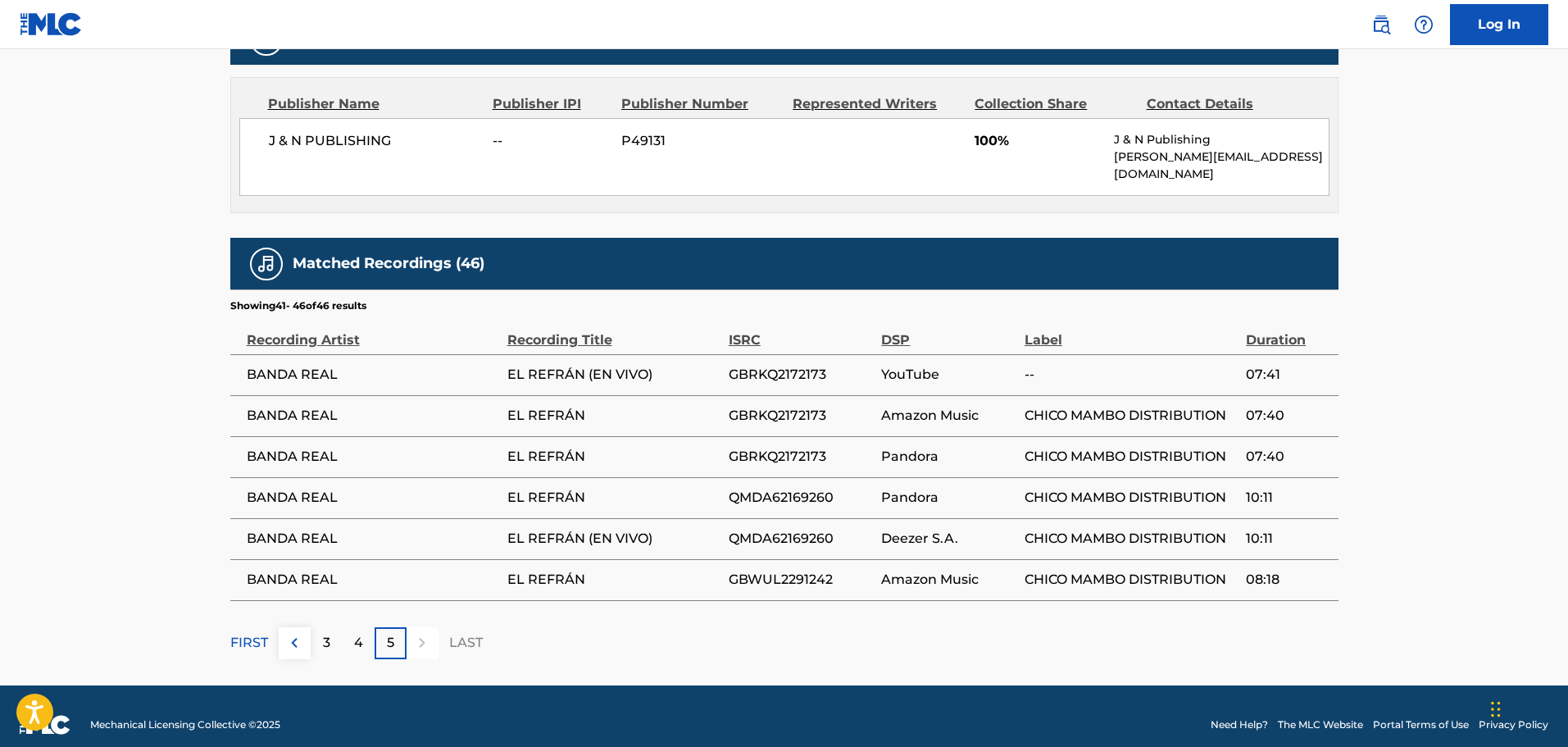
click at [416, 627] on div at bounding box center [423, 644] width 32 height 32
click at [255, 633] on p "FIRST" at bounding box center [249, 643] width 38 height 20
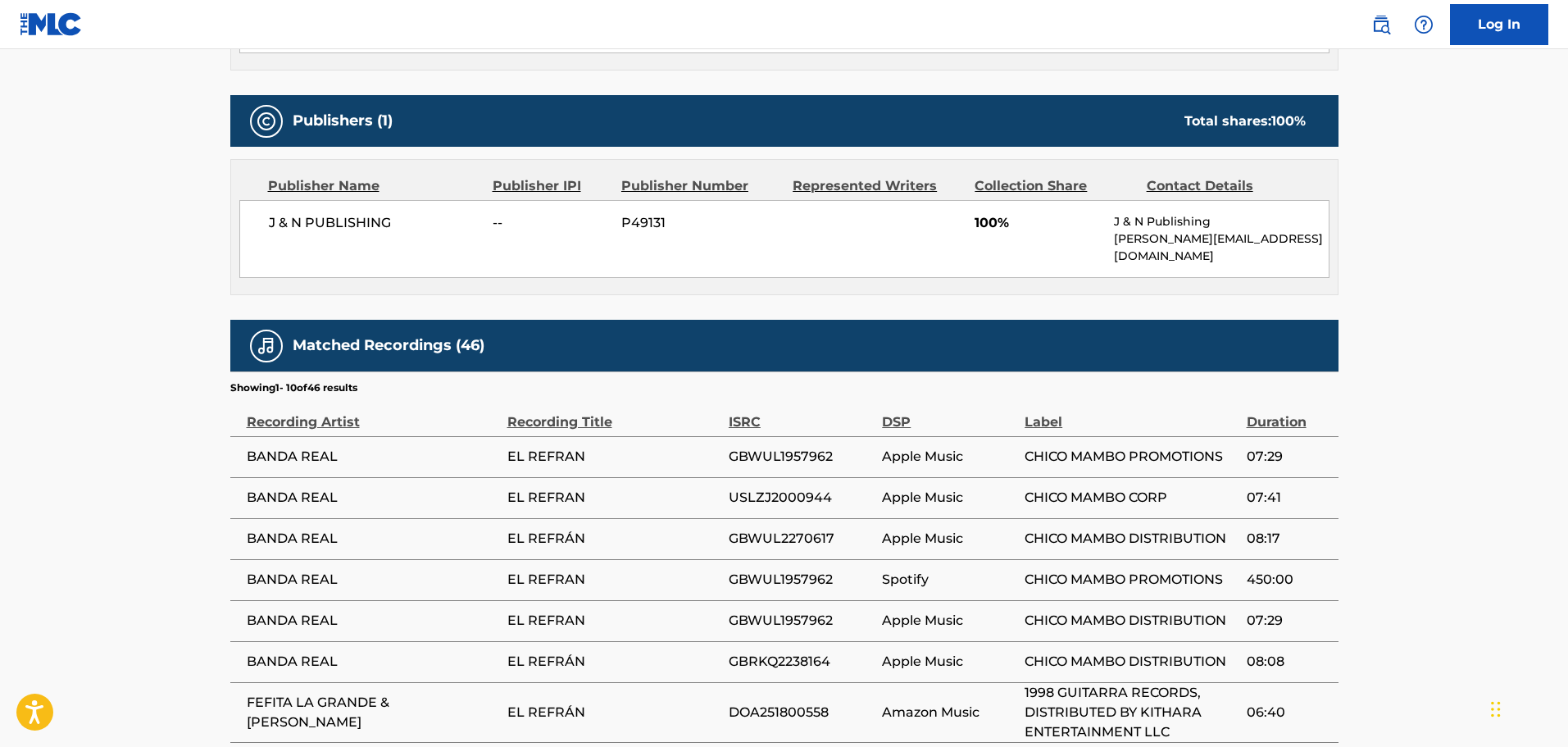
scroll to position [833, 0]
